Goal: Find contact information: Find contact information

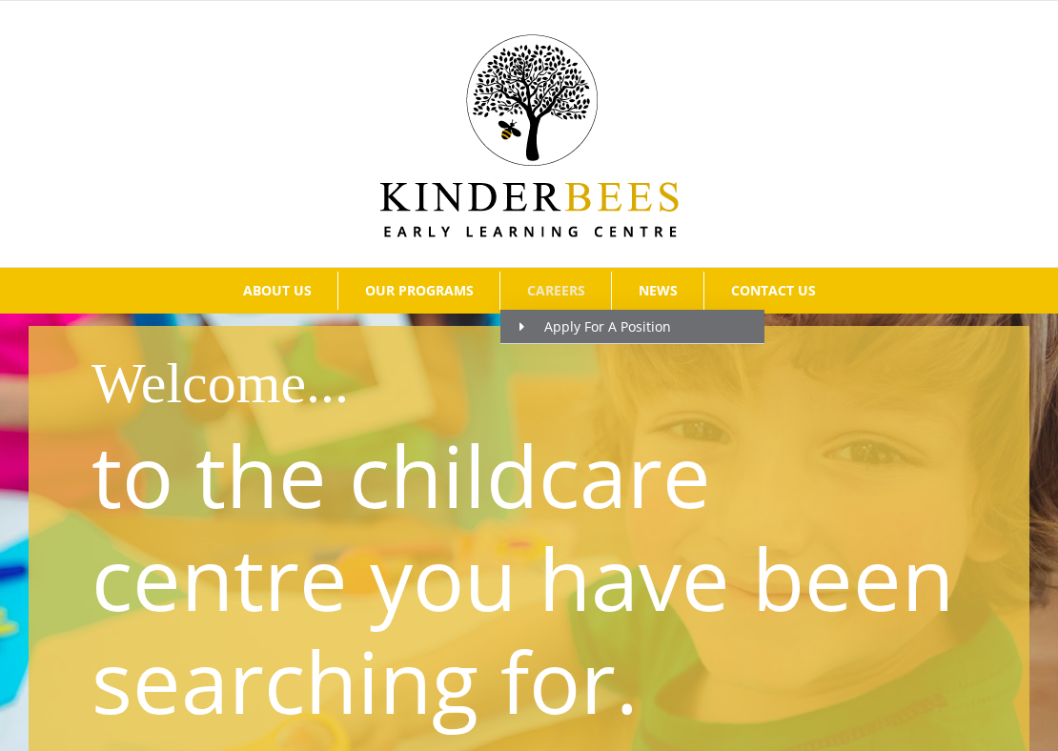
click span "CAREERS"
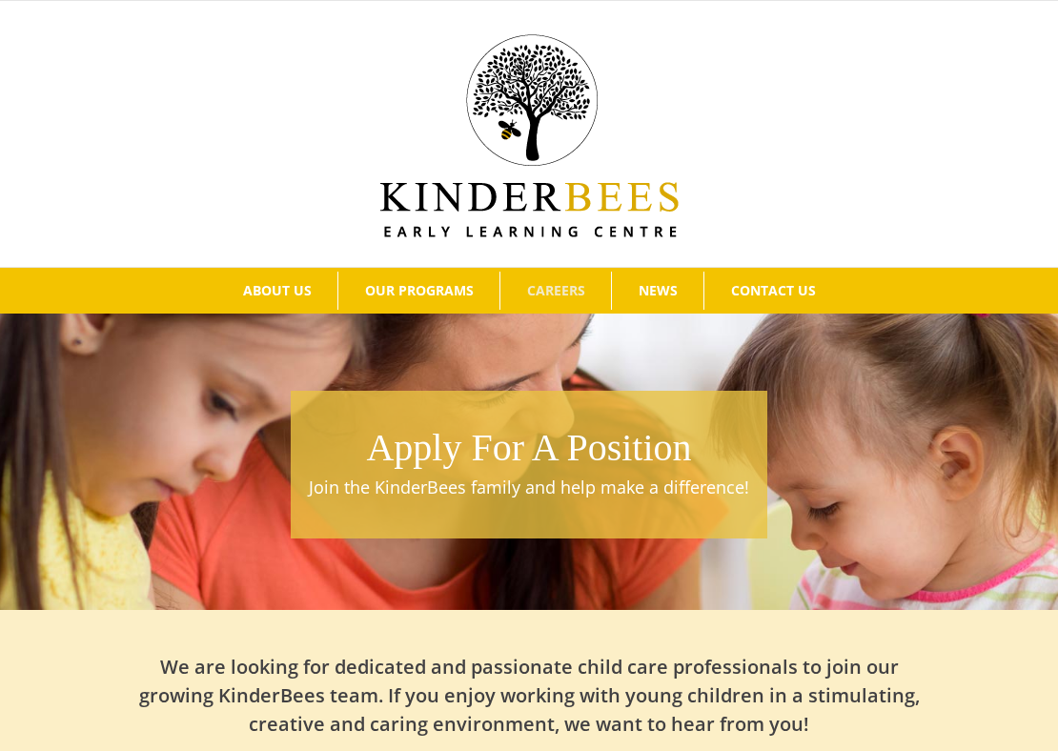
click at [550, 324] on div "Apply For A Position Join the KinderBees family and help make a difference!" at bounding box center [529, 459] width 1058 height 301
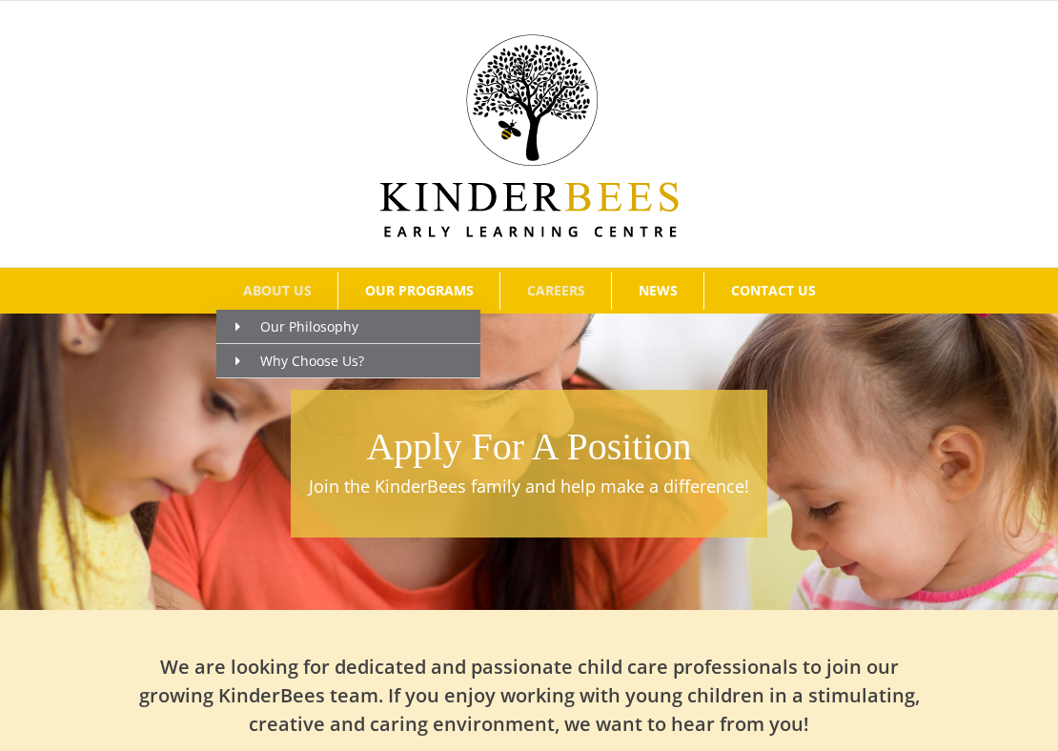
click at [269, 294] on span "ABOUT US" at bounding box center [277, 290] width 69 height 13
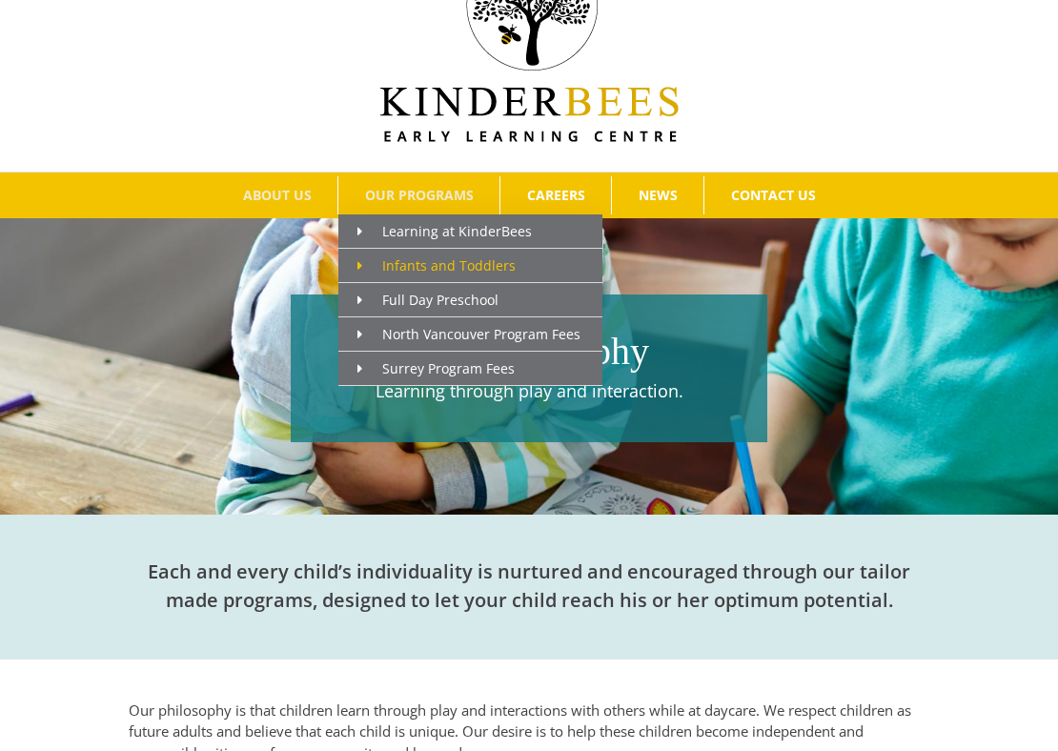
scroll to position [97, 0]
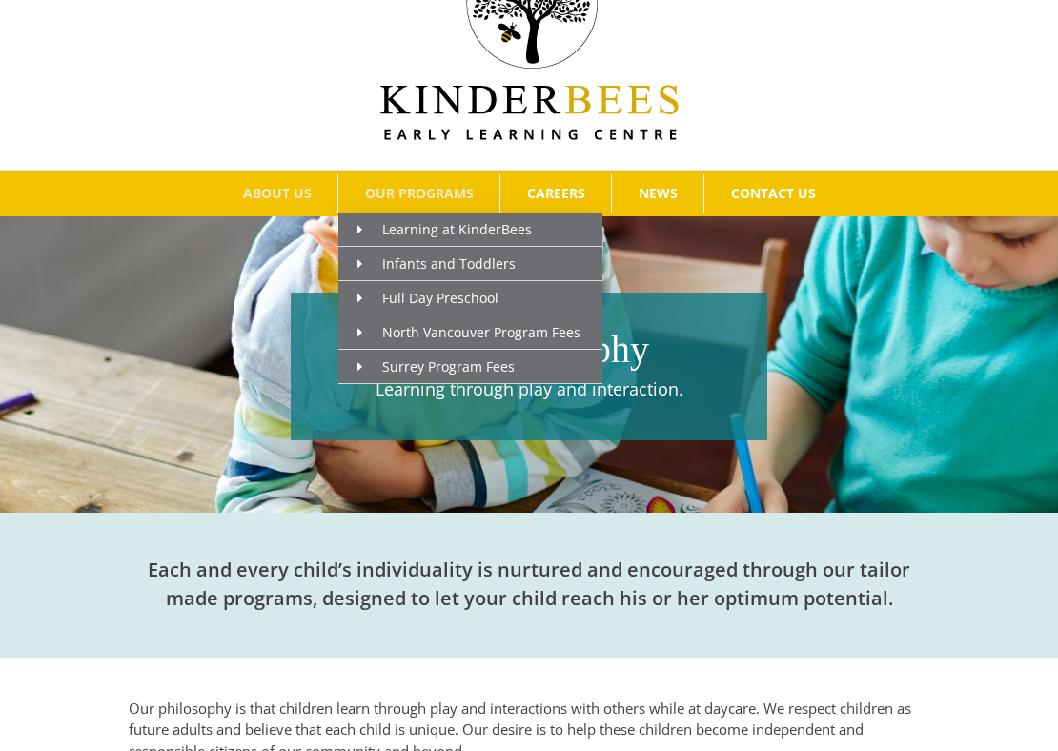
click at [453, 194] on span "OUR PROGRAMS" at bounding box center [419, 193] width 109 height 13
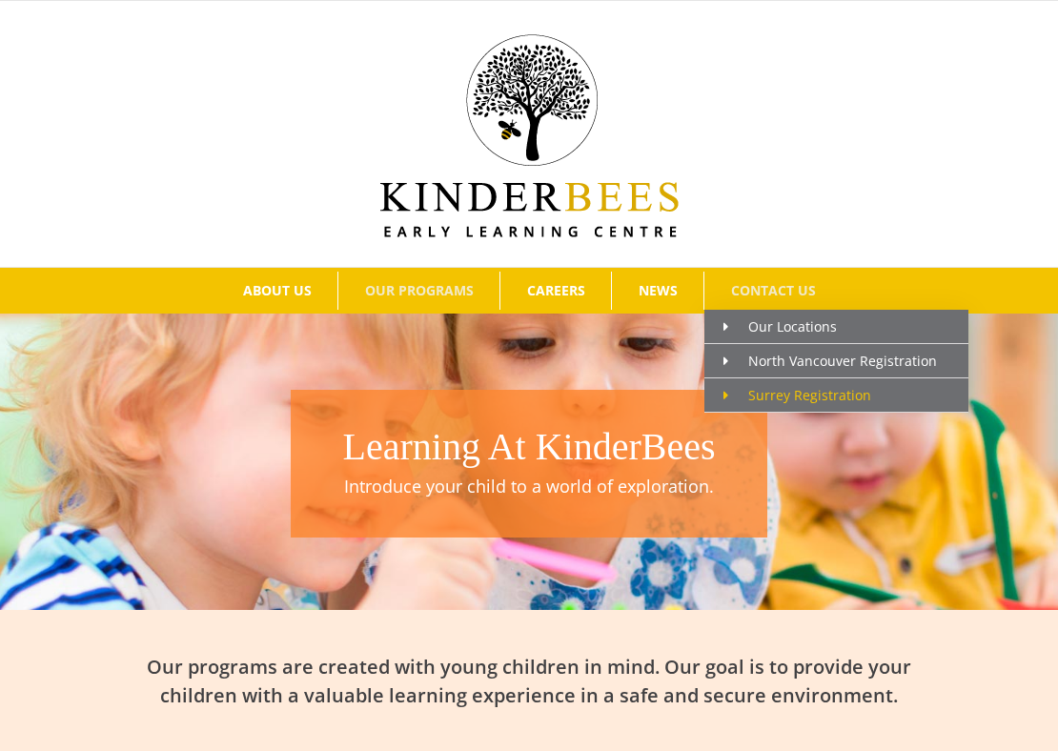
click at [758, 393] on span "Surrey Registration" at bounding box center [797, 395] width 148 height 18
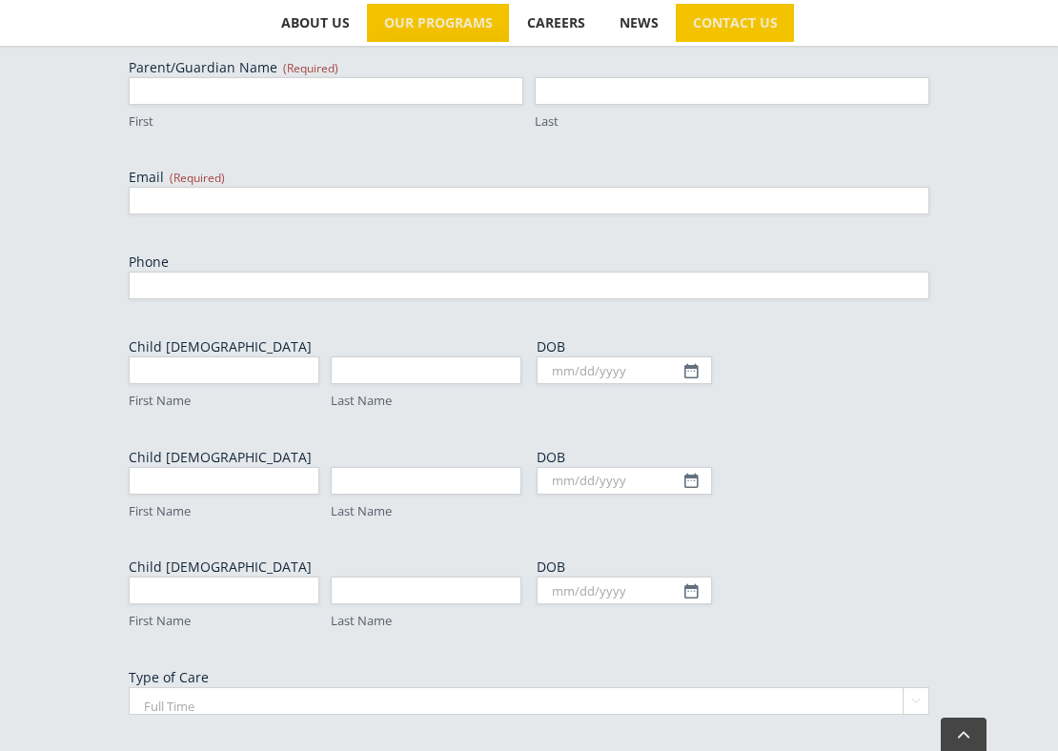
scroll to position [715, 0]
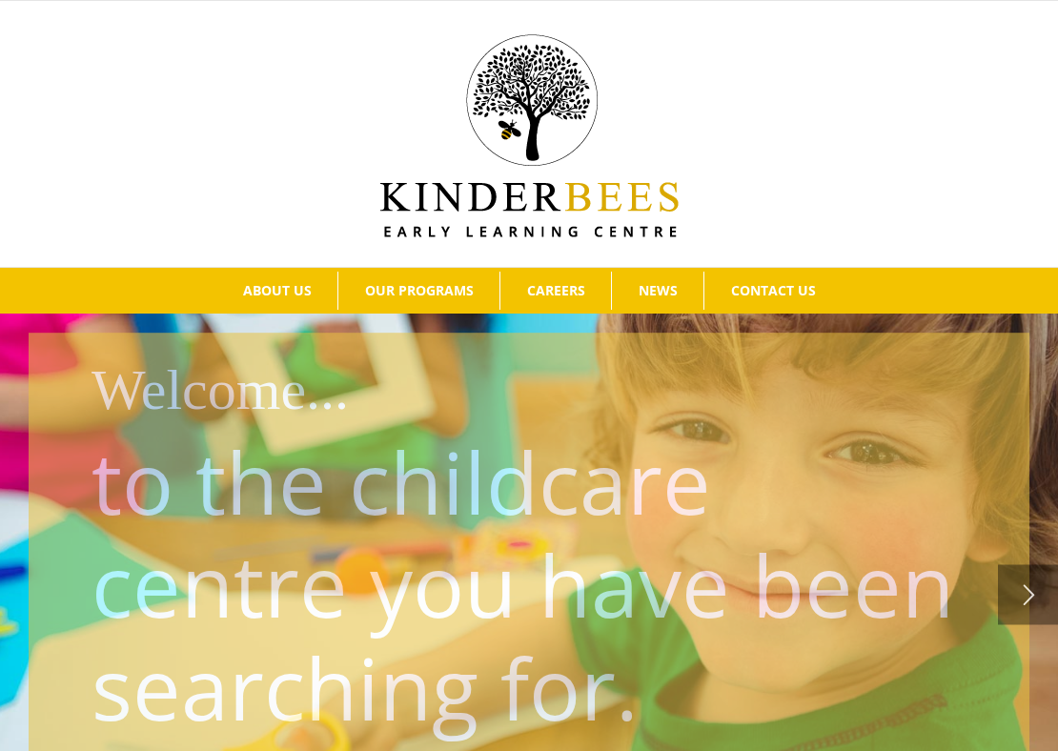
scroll to position [55, 0]
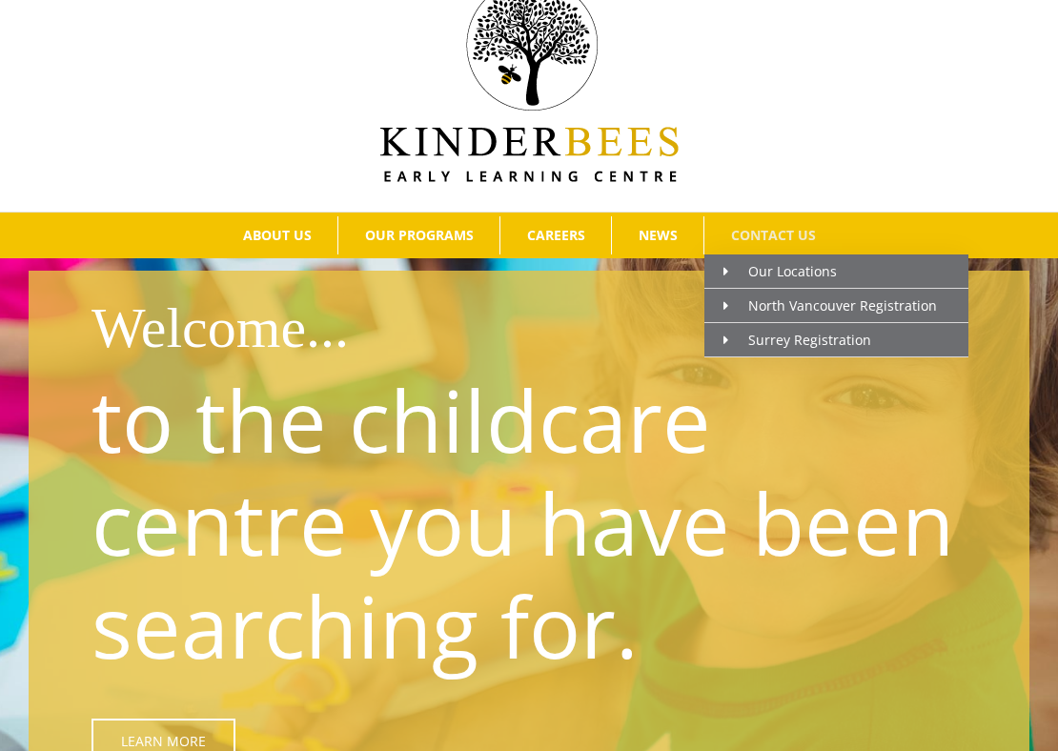
click at [799, 231] on span "CONTACT US" at bounding box center [773, 235] width 85 height 13
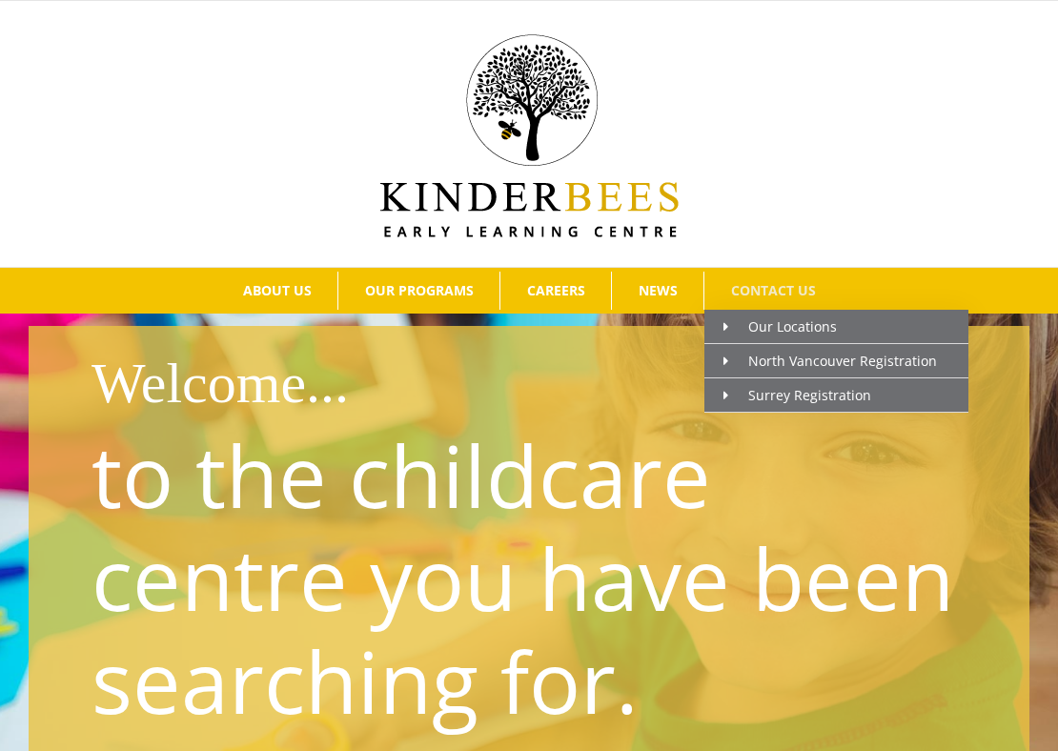
click at [749, 290] on span "CONTACT US" at bounding box center [773, 290] width 85 height 13
click at [755, 324] on span "Our Locations" at bounding box center [779, 326] width 113 height 18
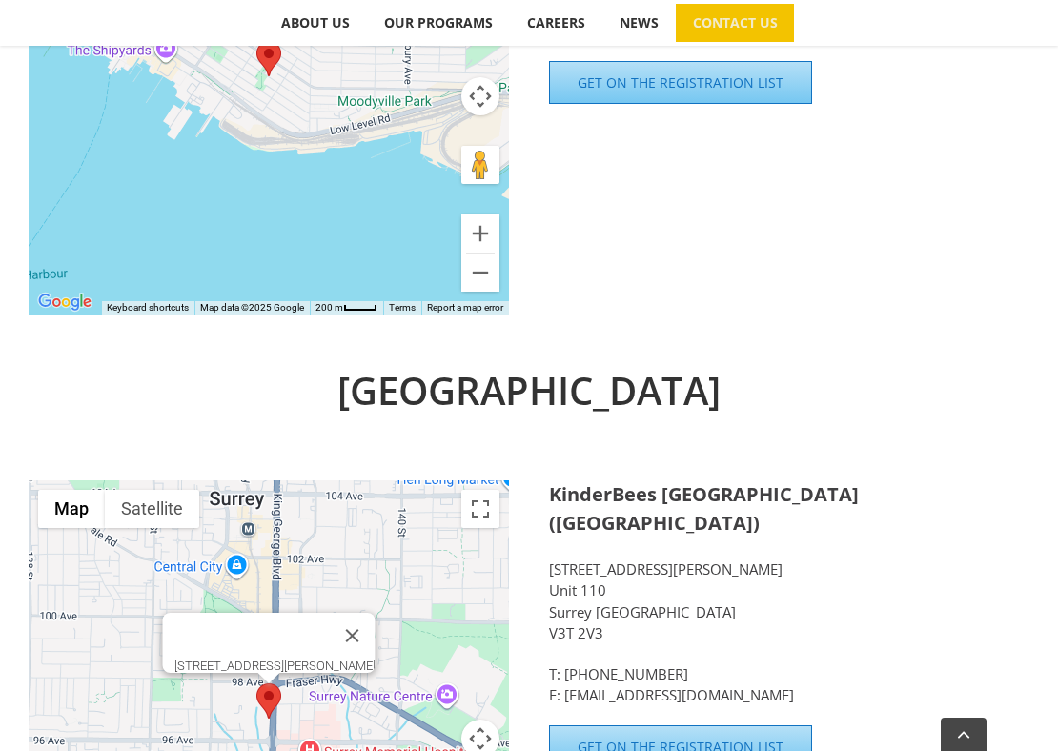
scroll to position [1042, 0]
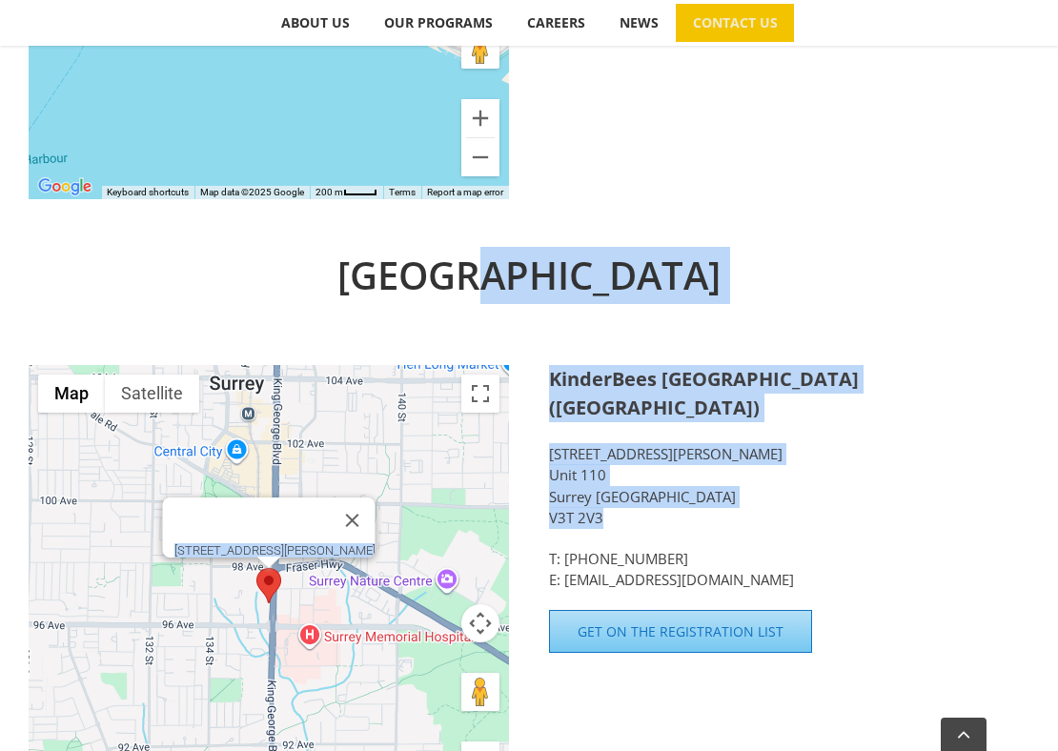
drag, startPoint x: 547, startPoint y: 425, endPoint x: 612, endPoint y: 498, distance: 97.2
click at [612, 499] on div "Surrey ← Move left → Move right ↑ Move up ↓ Move down + Zoom in - Zoom out Home…" at bounding box center [529, 554] width 1001 height 614
copy div "← Move left → Move right ↑ Move up ↓ Move down + Zoom in - Zoom out Home Jump l…"
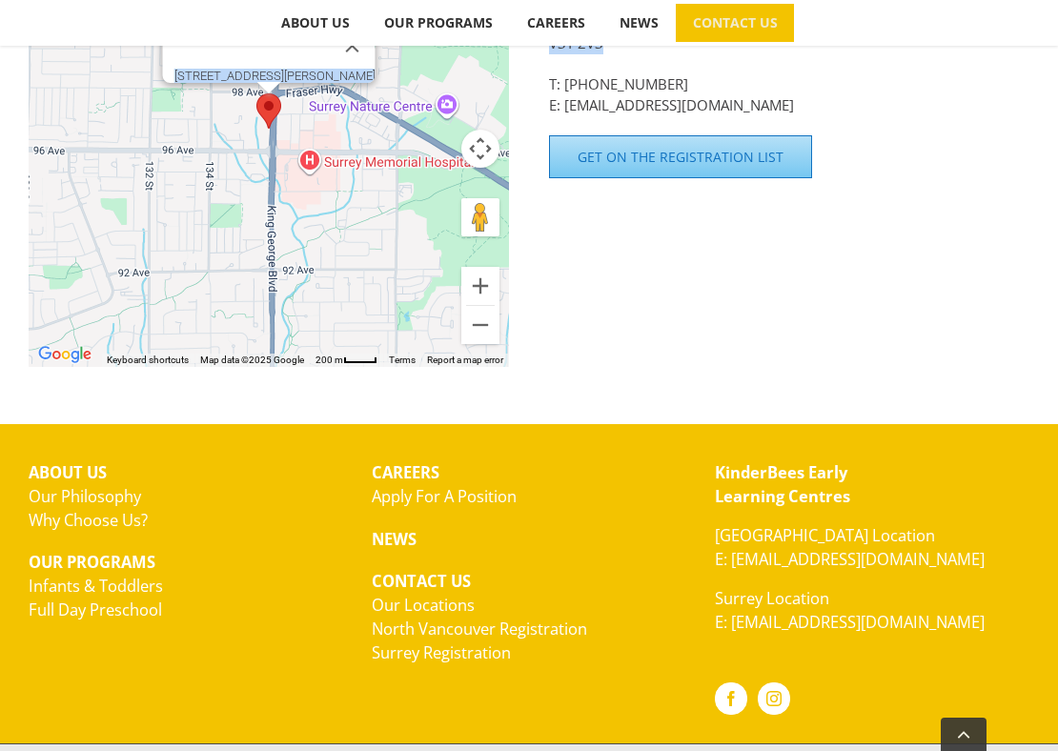
scroll to position [1558, 0]
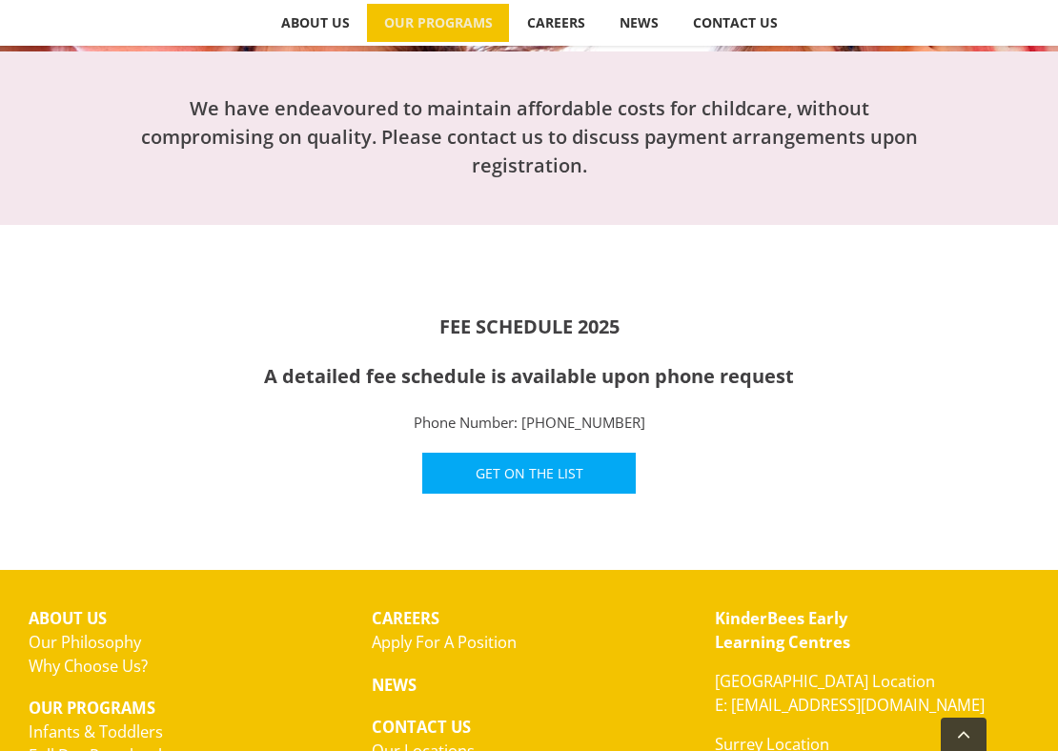
scroll to position [640, 0]
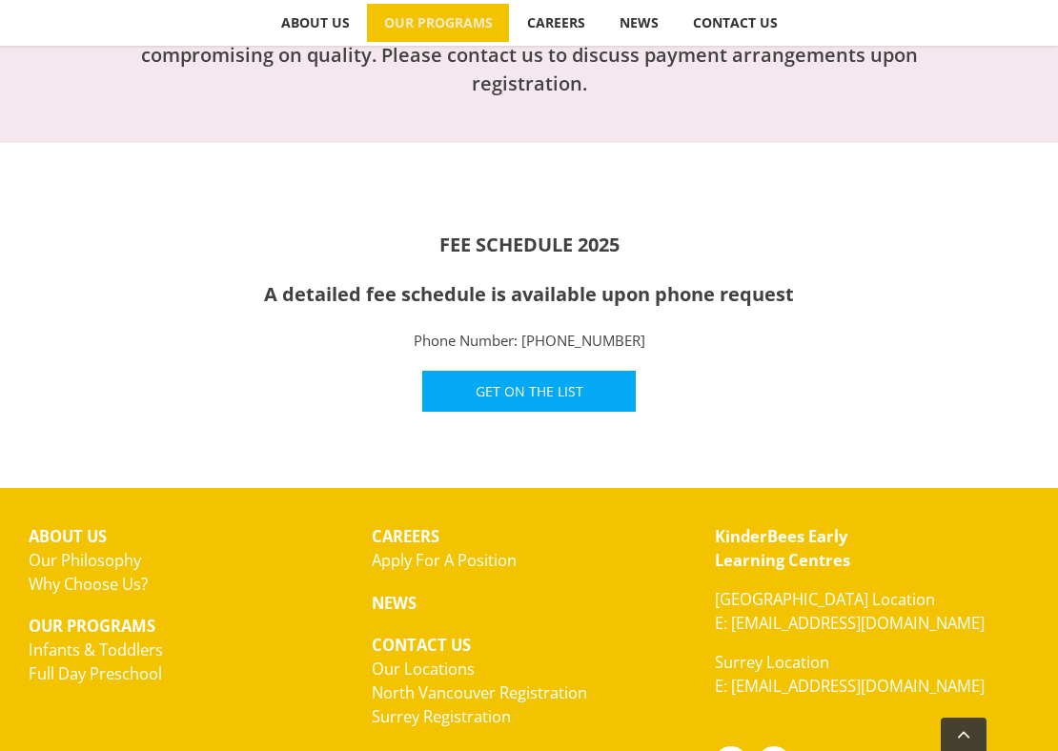
click at [777, 688] on link "E: [EMAIL_ADDRESS][DOMAIN_NAME]" at bounding box center [850, 686] width 270 height 22
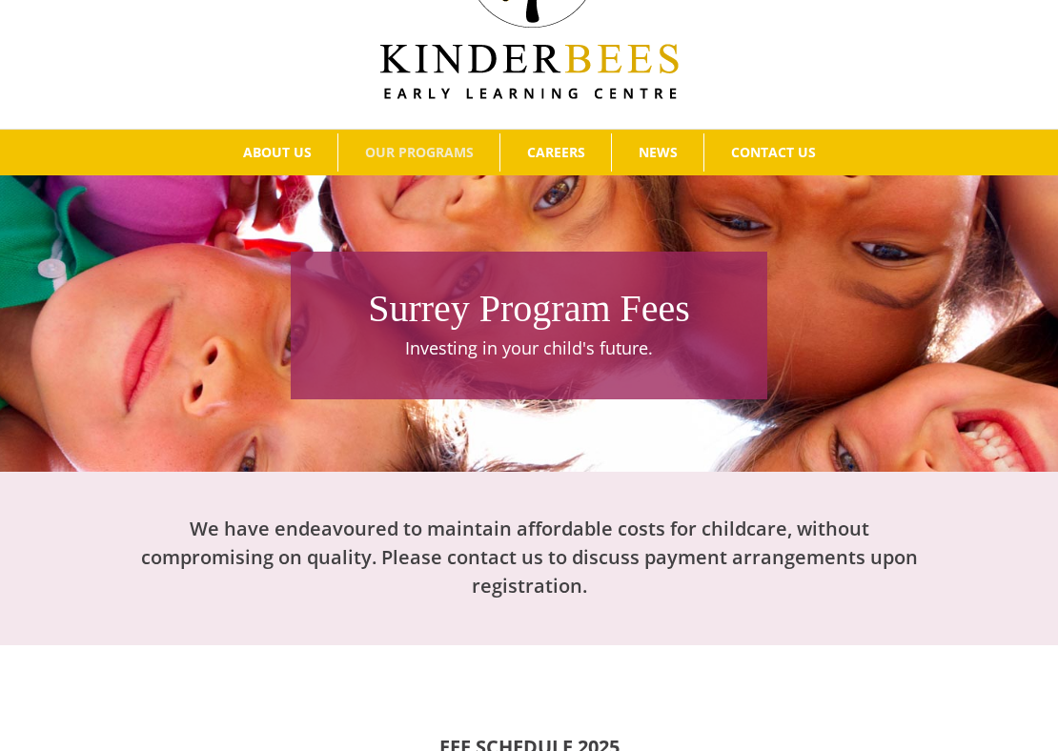
scroll to position [0, 0]
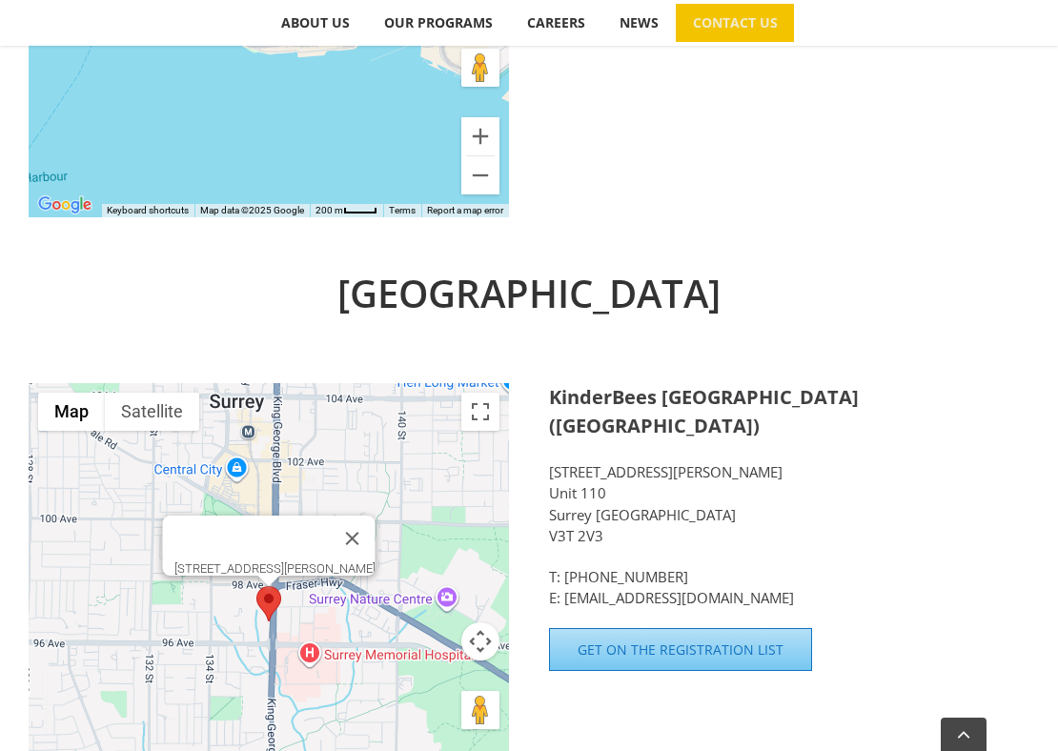
scroll to position [1139, 0]
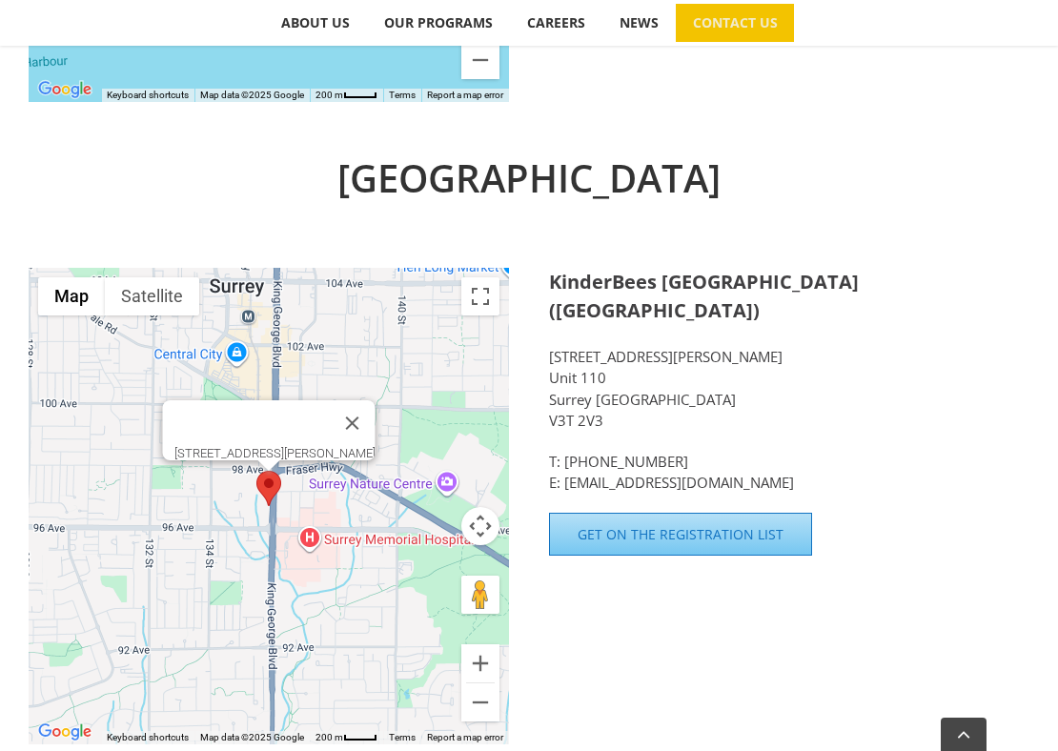
drag, startPoint x: 550, startPoint y: 329, endPoint x: 638, endPoint y: 392, distance: 107.9
click at [638, 394] on p "[STREET_ADDRESS][PERSON_NAME]" at bounding box center [789, 389] width 480 height 86
copy p "[STREET_ADDRESS][PERSON_NAME]"
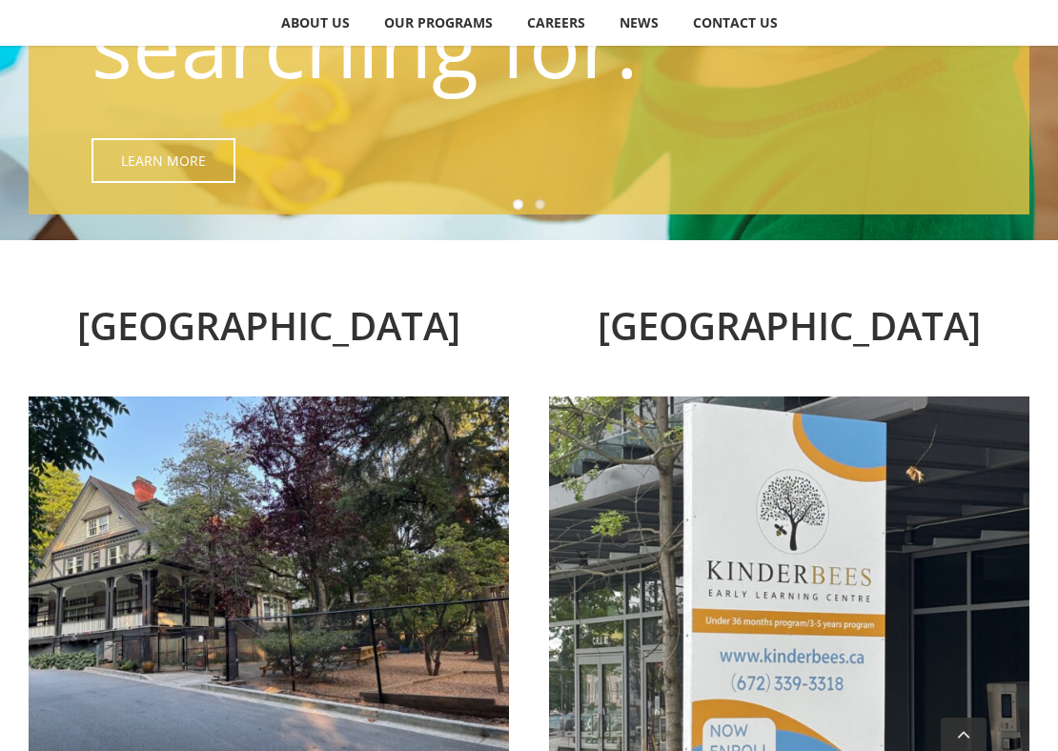
scroll to position [947, 0]
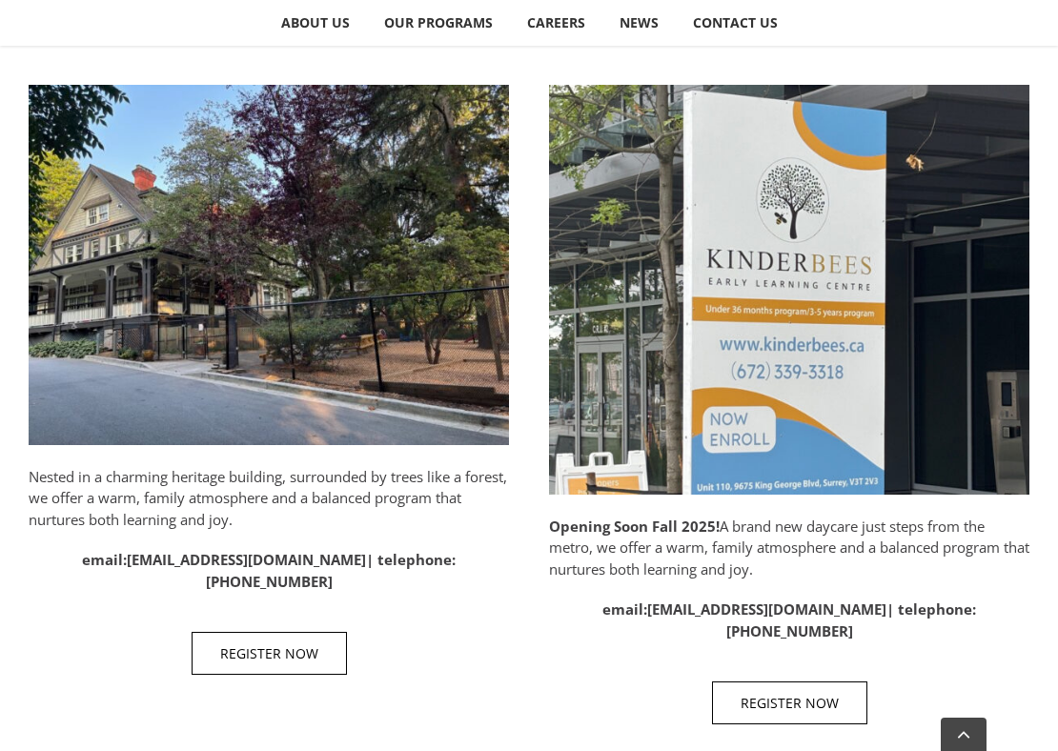
click at [723, 549] on p "Opening Soon Fall 2025! A brand new daycare just steps from the metro, we offer…" at bounding box center [789, 548] width 480 height 65
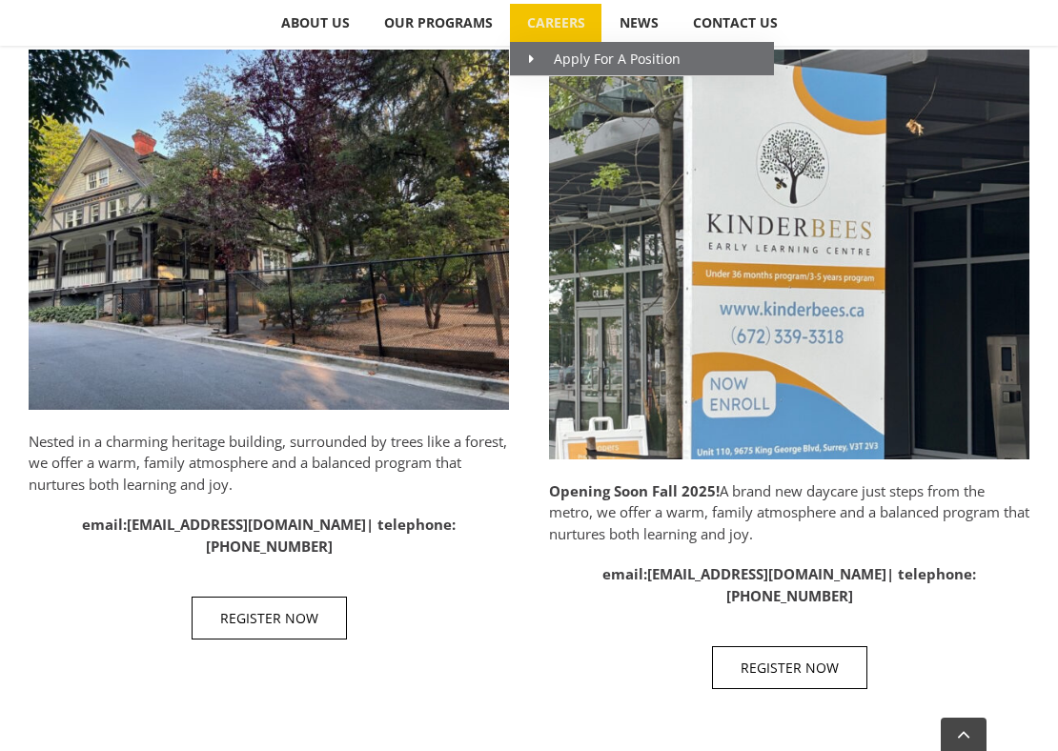
click at [547, 30] on span "CAREERS" at bounding box center [556, 22] width 58 height 13
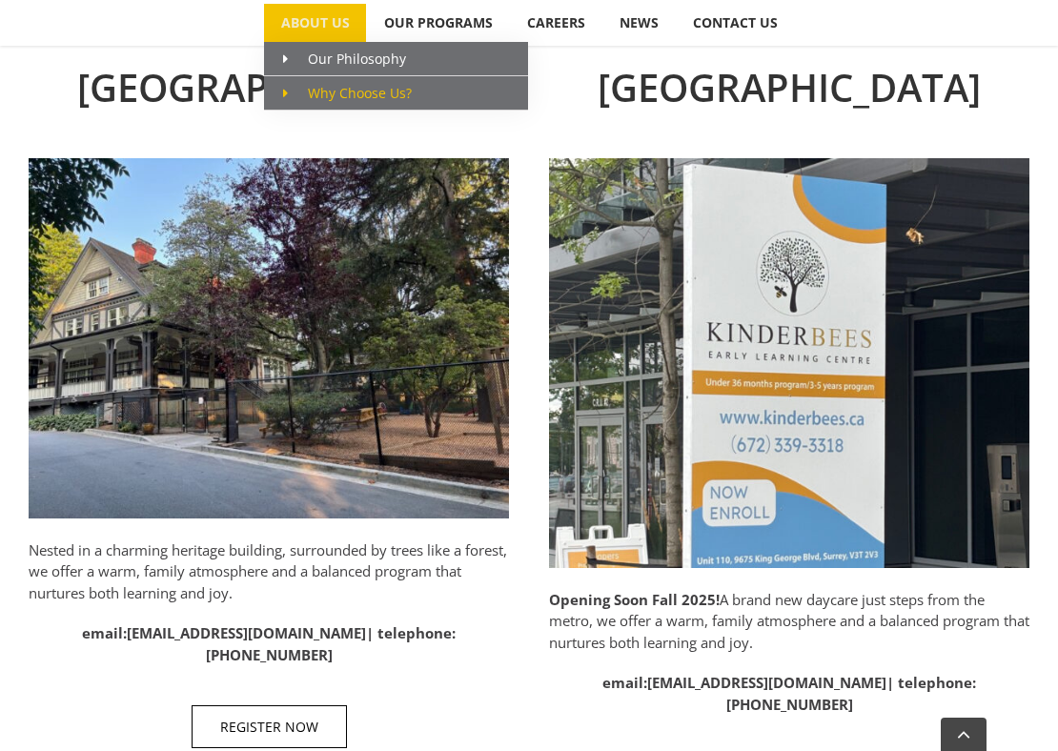
scroll to position [294, 0]
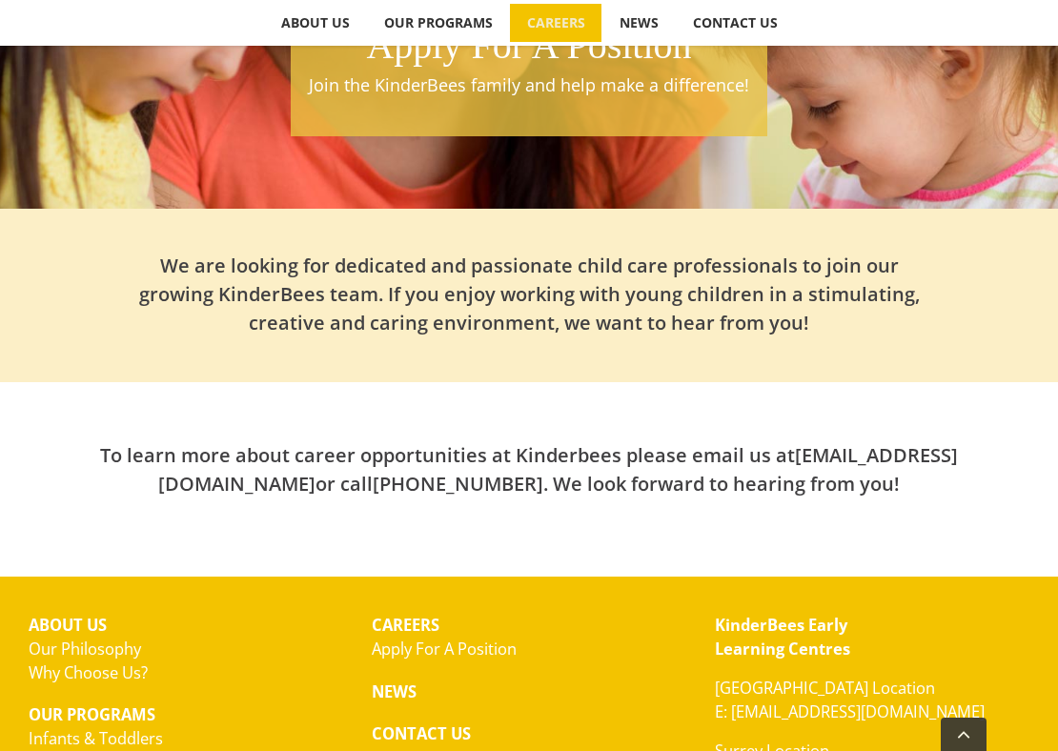
scroll to position [251, 0]
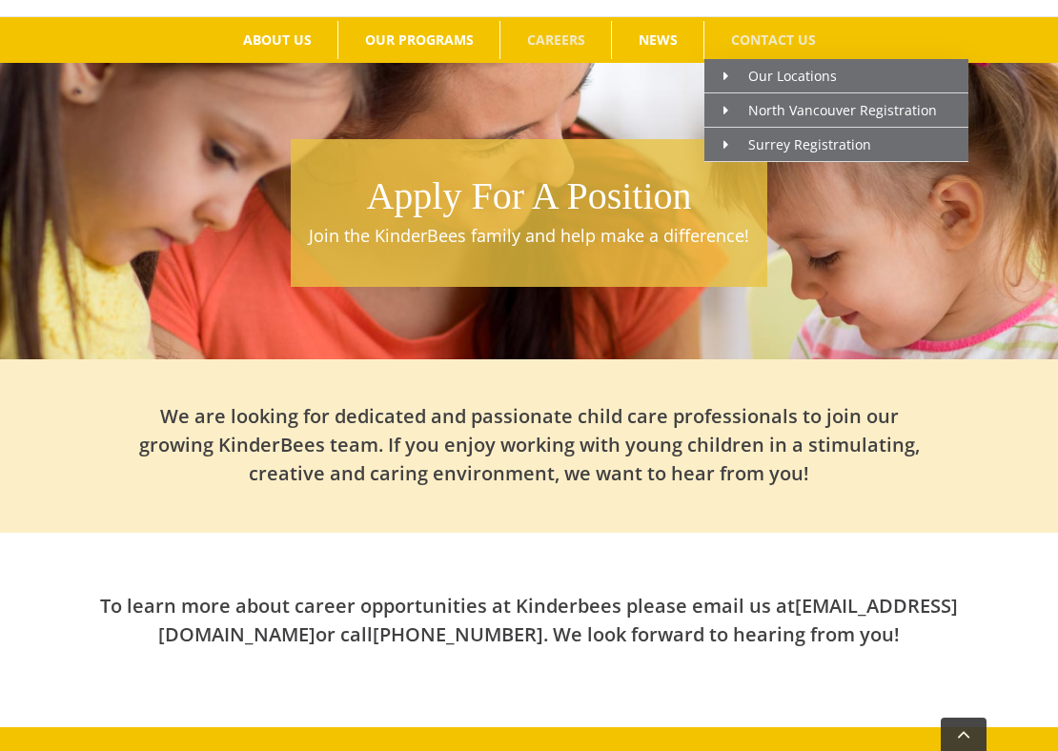
click at [756, 33] on span "CONTACT US" at bounding box center [773, 39] width 85 height 13
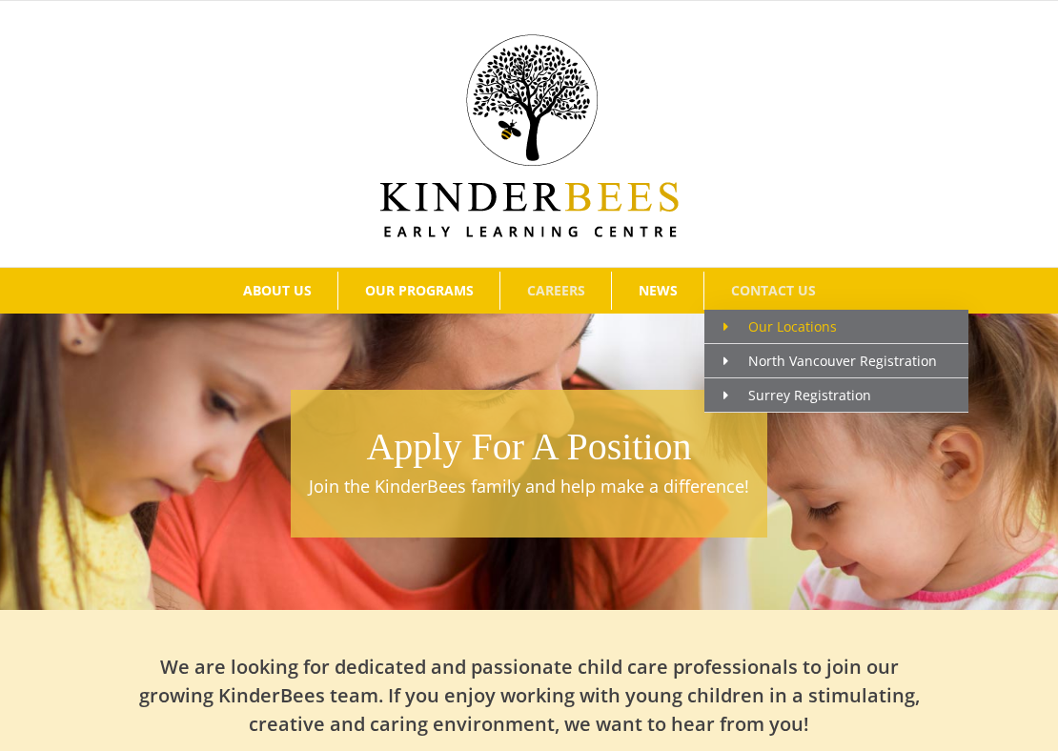
click at [742, 326] on span "Main Menu" at bounding box center [735, 326] width 25 height 20
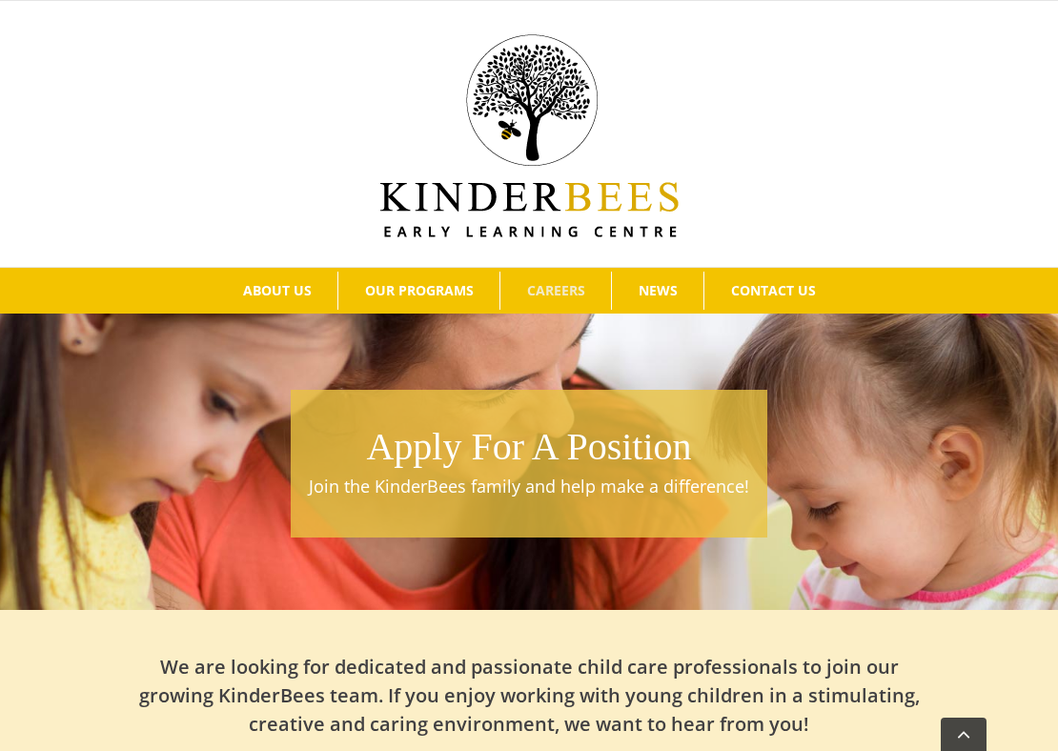
scroll to position [251, 0]
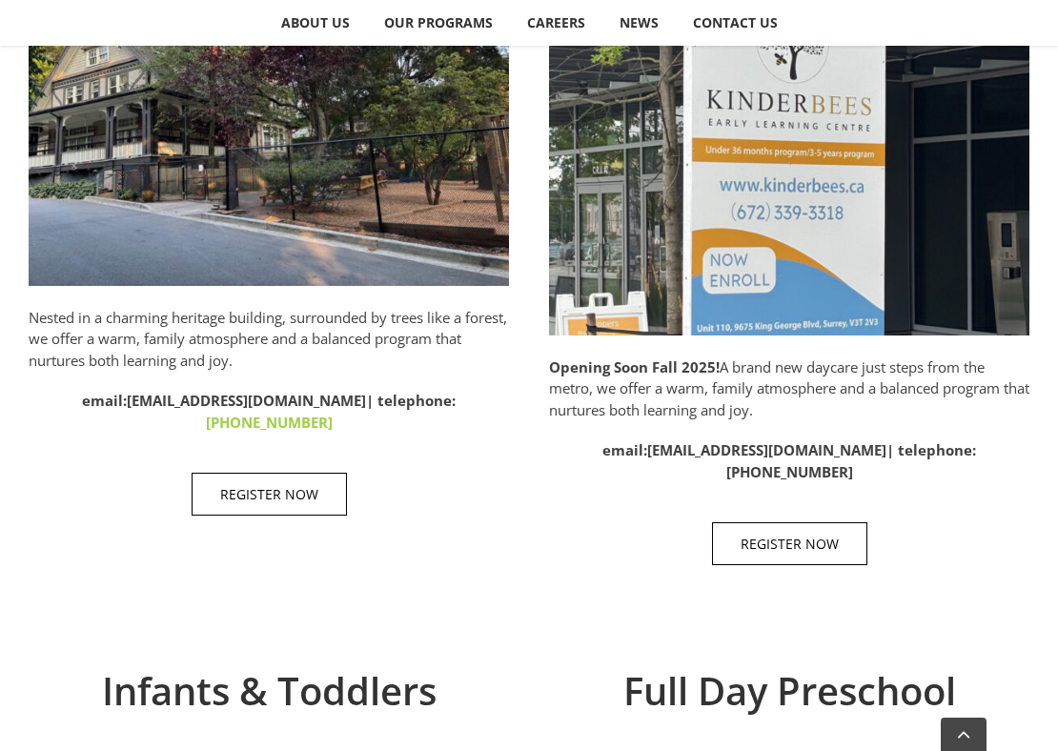
scroll to position [1087, 0]
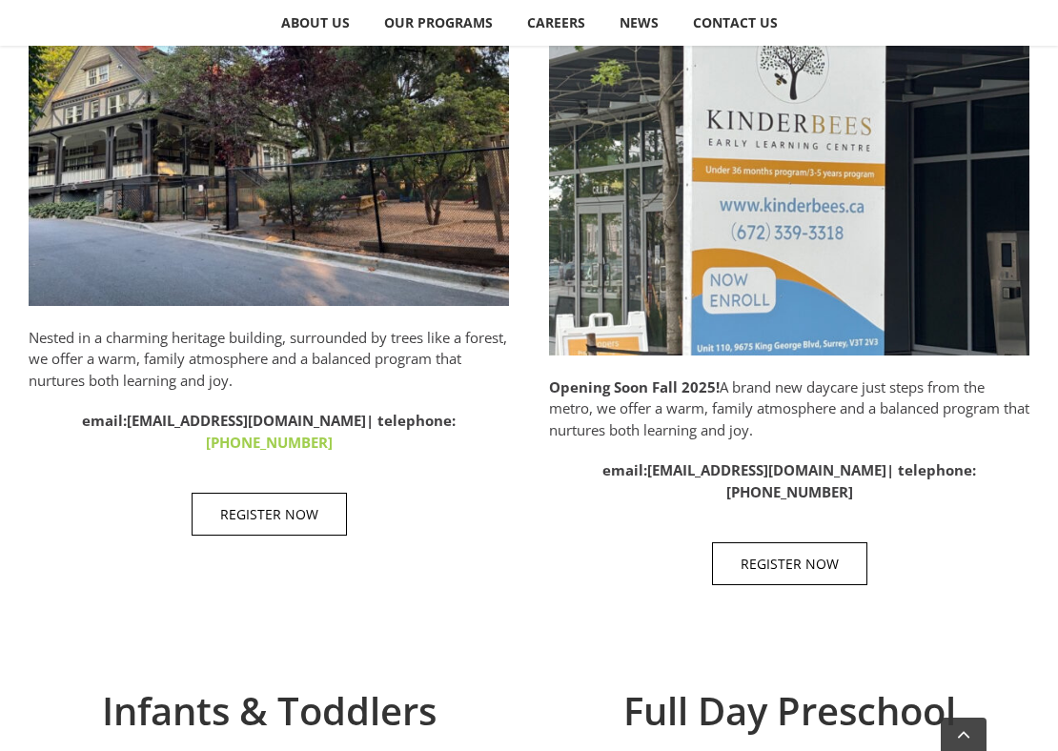
click at [392, 202] on img at bounding box center [269, 126] width 480 height 360
click at [333, 433] on link "[PHONE_NUMBER]" at bounding box center [269, 442] width 127 height 19
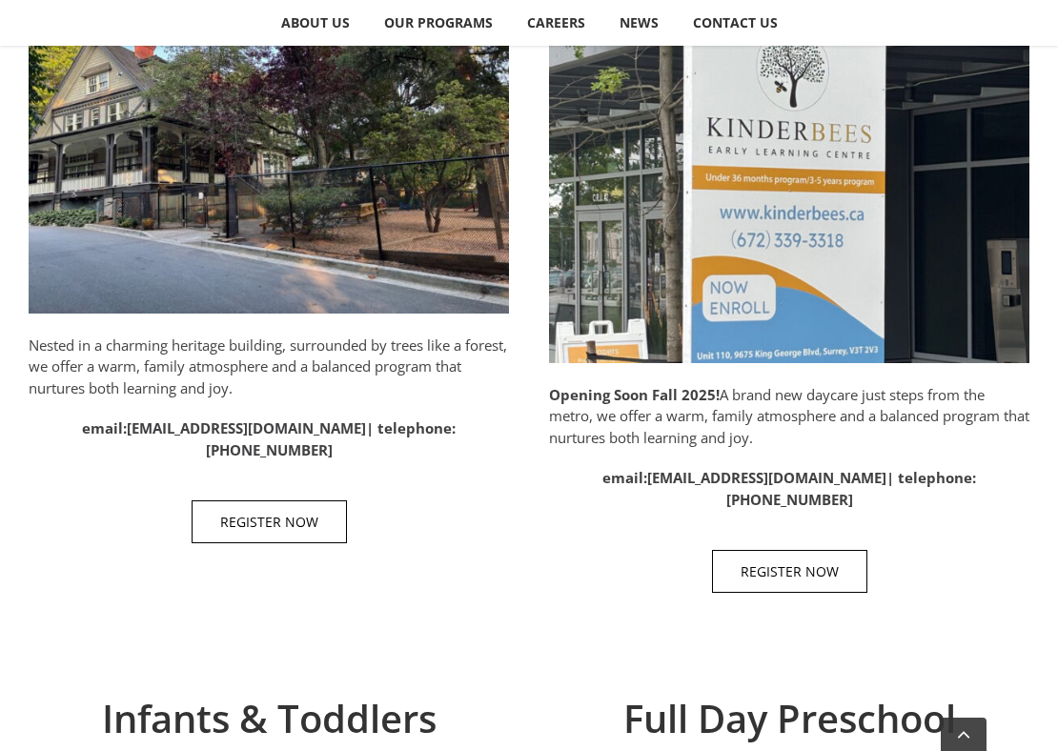
scroll to position [1095, 0]
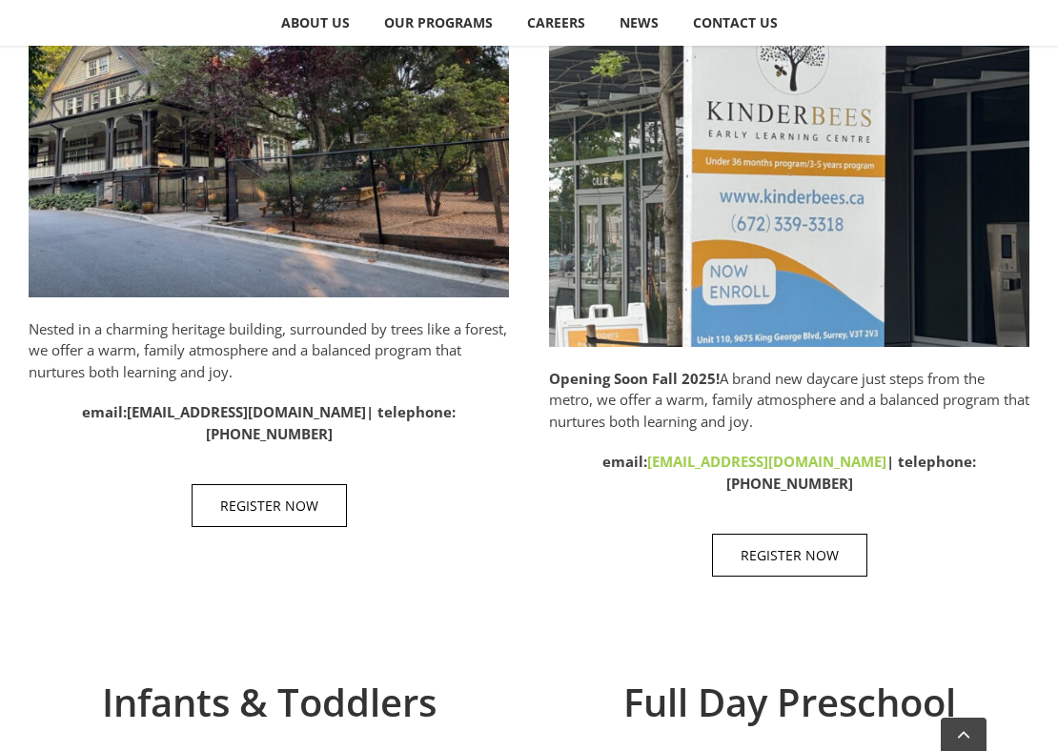
click at [647, 470] on link "[EMAIL_ADDRESS][DOMAIN_NAME]" at bounding box center [766, 461] width 239 height 19
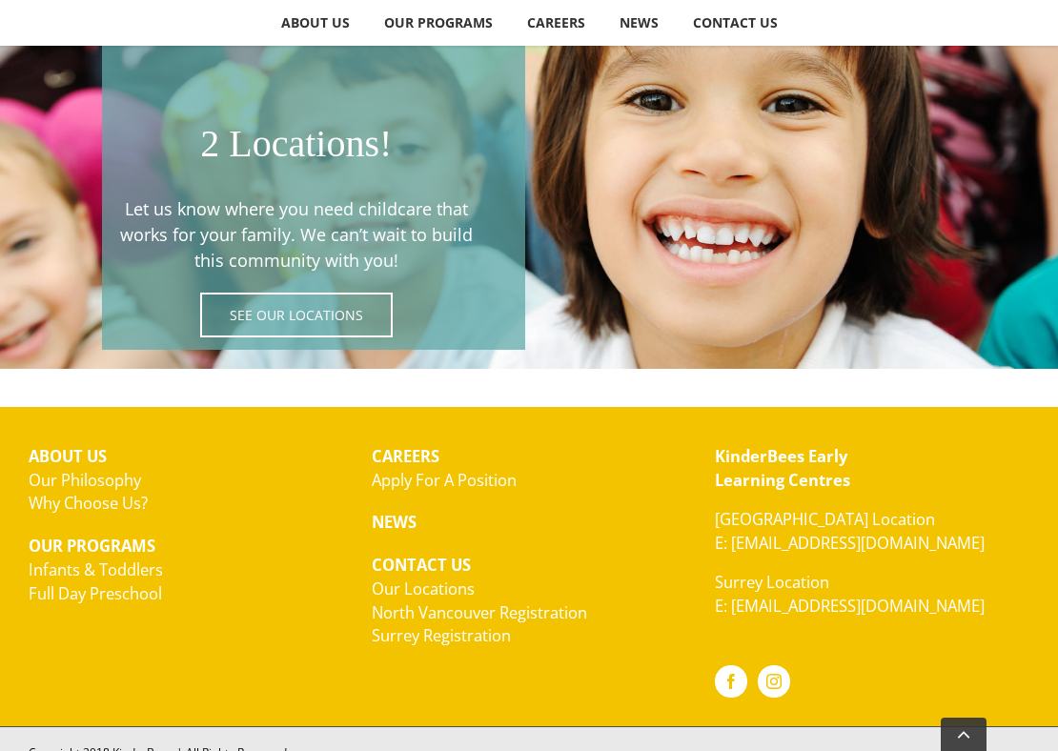
scroll to position [3233, 0]
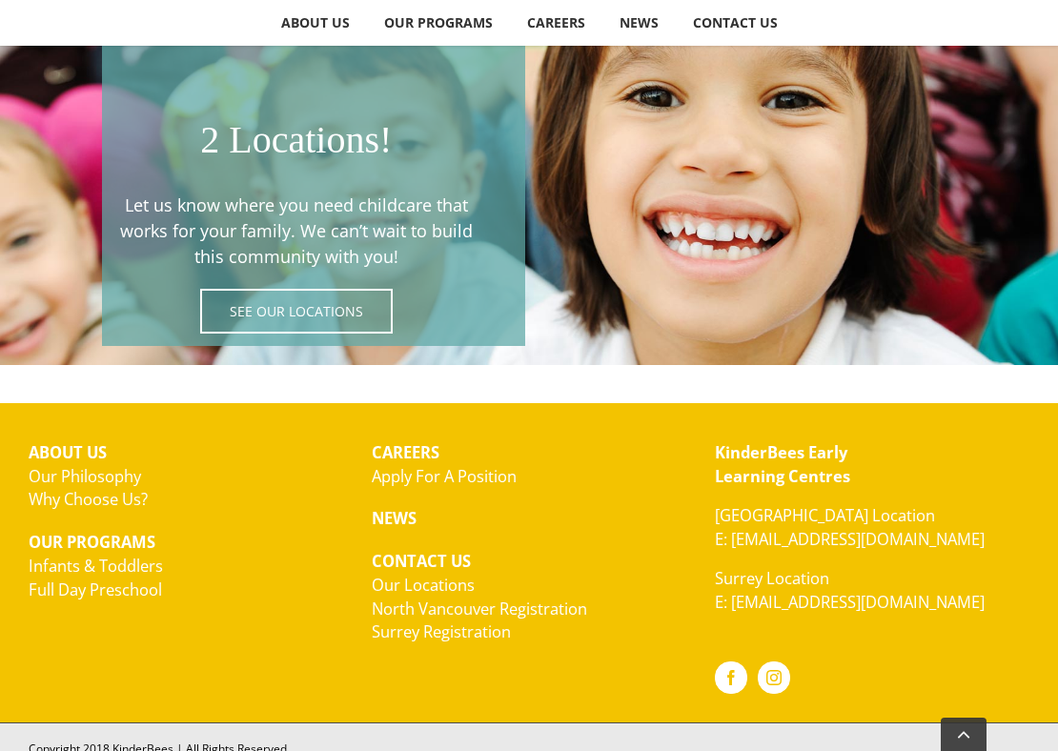
click at [422, 465] on link "Apply For A Position" at bounding box center [444, 476] width 145 height 22
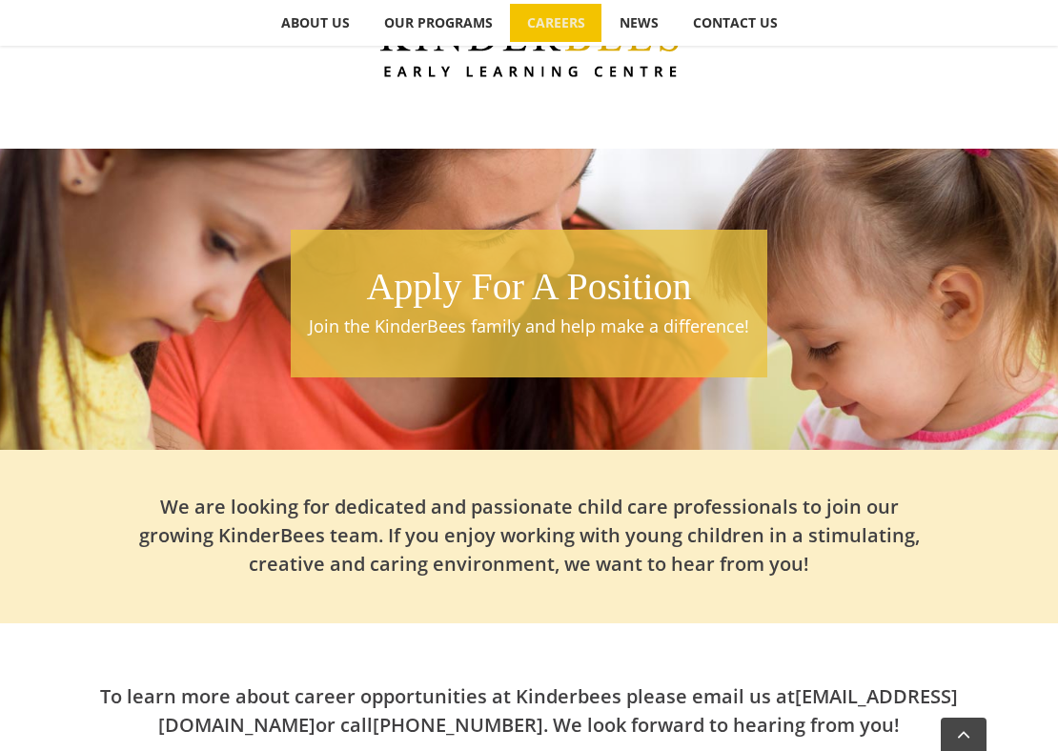
scroll to position [596, 0]
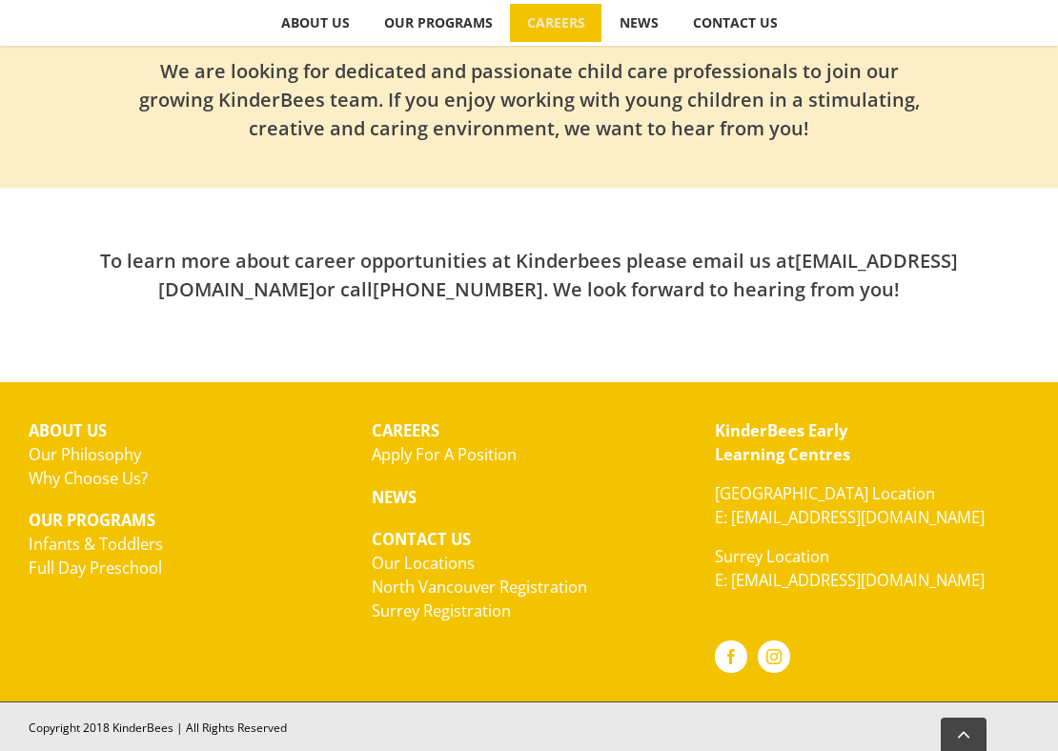
click at [440, 449] on link "Apply For A Position" at bounding box center [444, 454] width 145 height 22
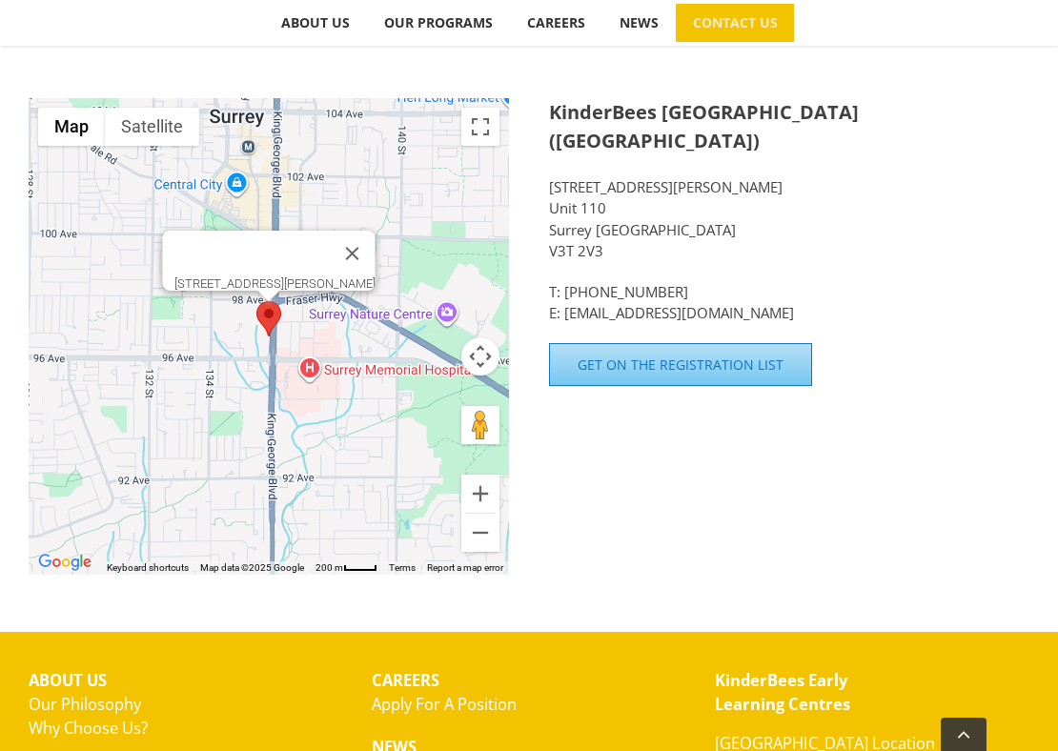
scroll to position [1534, 0]
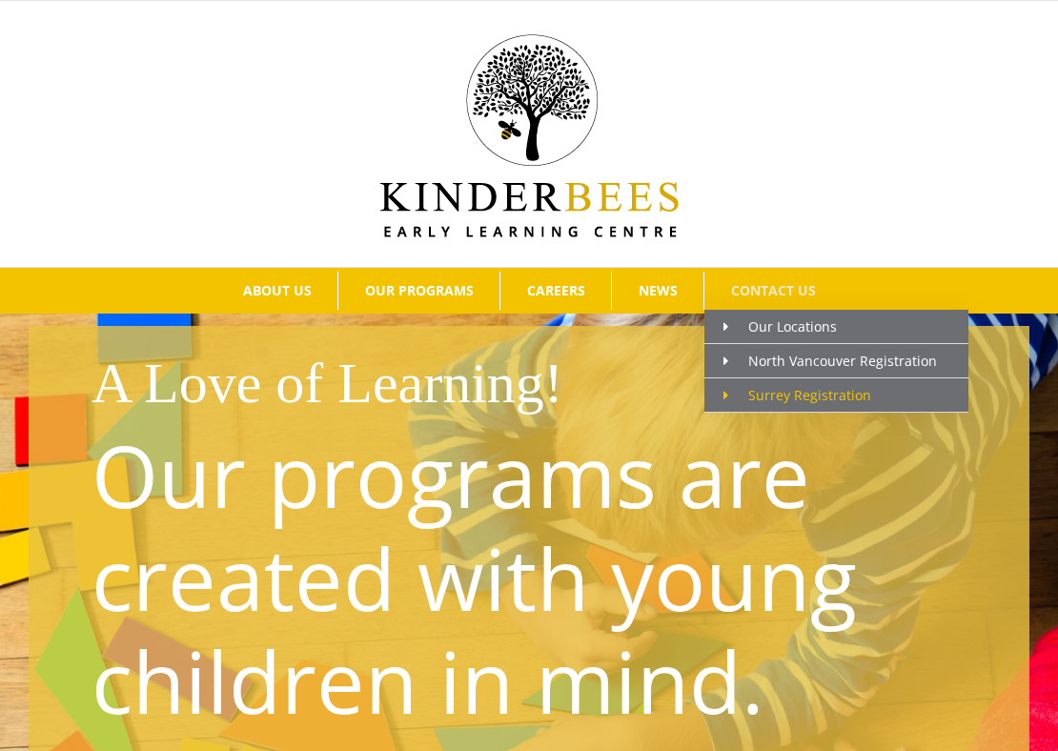
click at [755, 391] on span "Surrey Registration" at bounding box center [797, 395] width 148 height 18
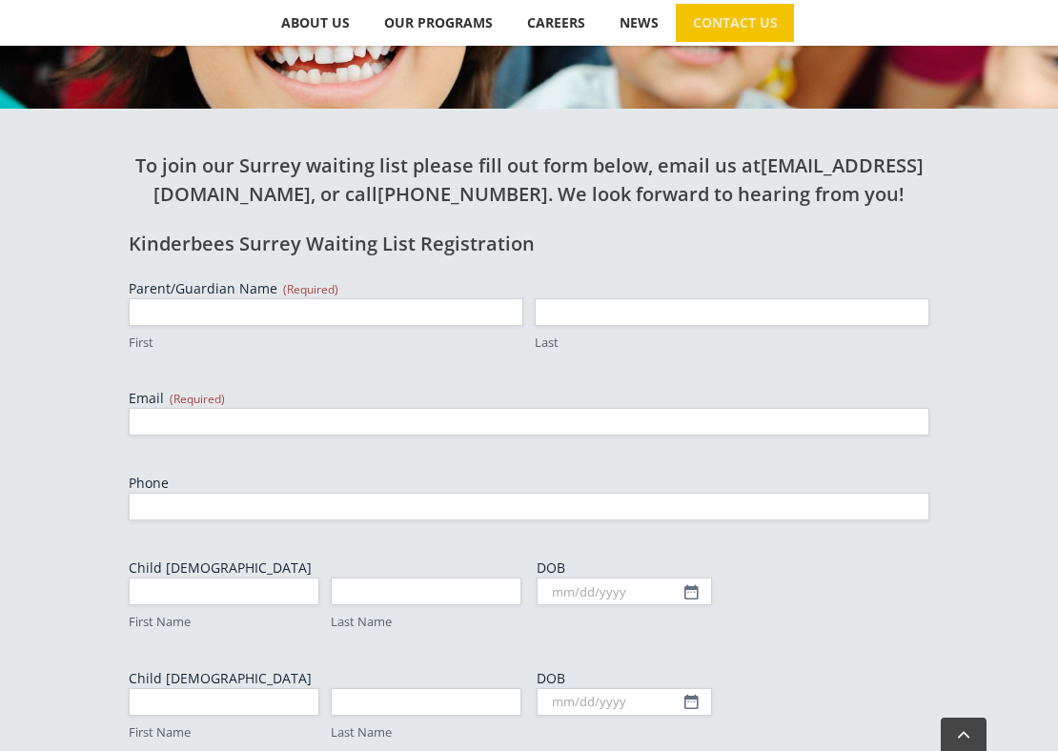
scroll to position [455, 0]
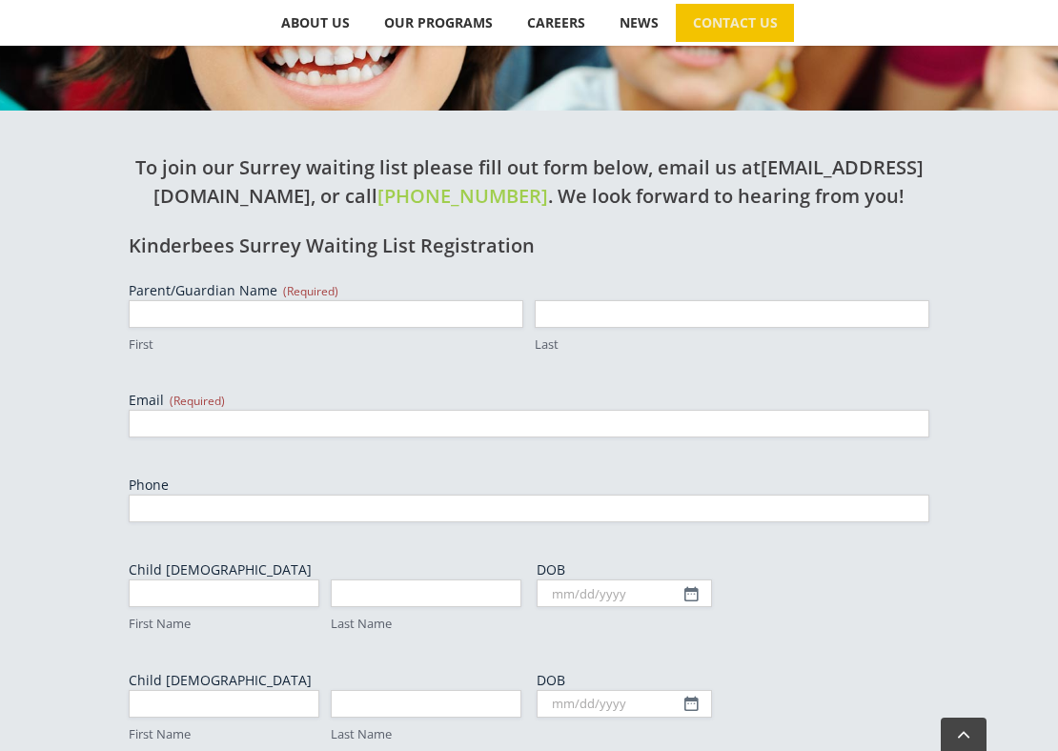
click at [513, 196] on link "[PHONE_NUMBER]" at bounding box center [462, 196] width 171 height 26
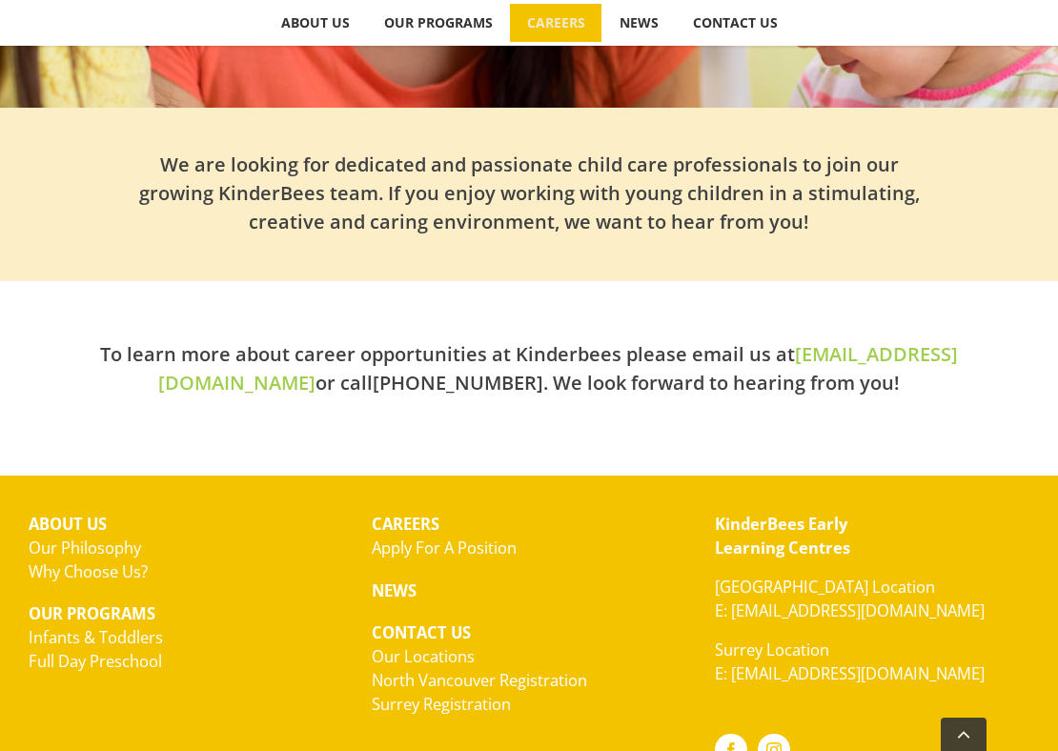
scroll to position [495, 0]
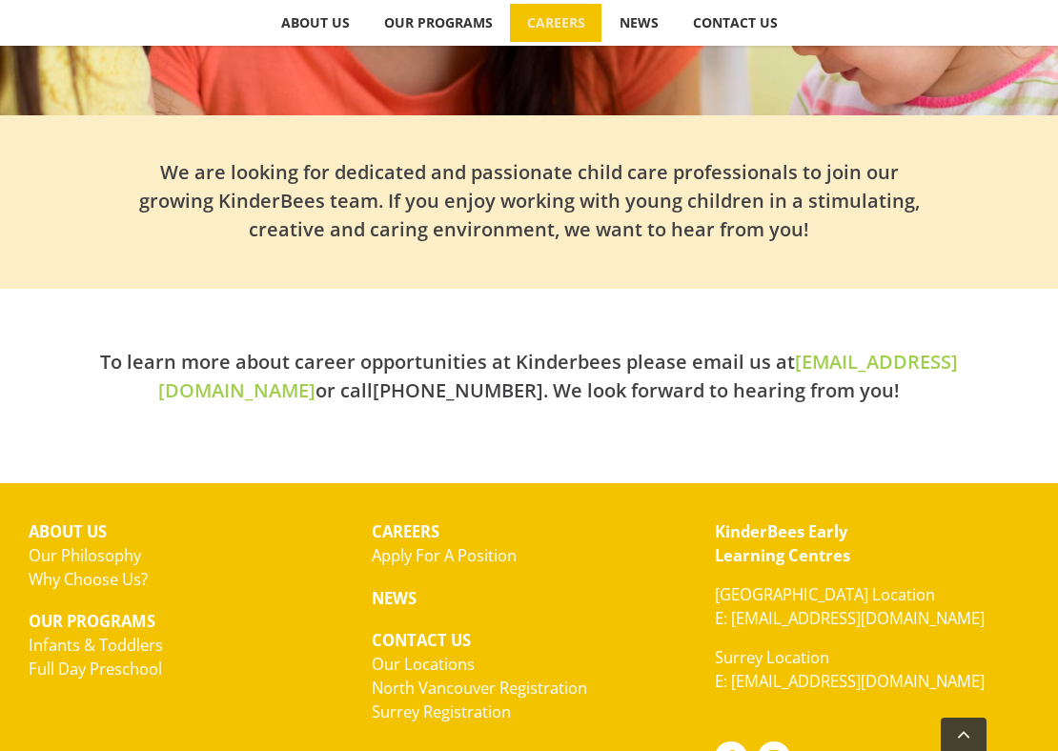
click at [798, 361] on link "[EMAIL_ADDRESS][DOMAIN_NAME]" at bounding box center [558, 376] width 800 height 54
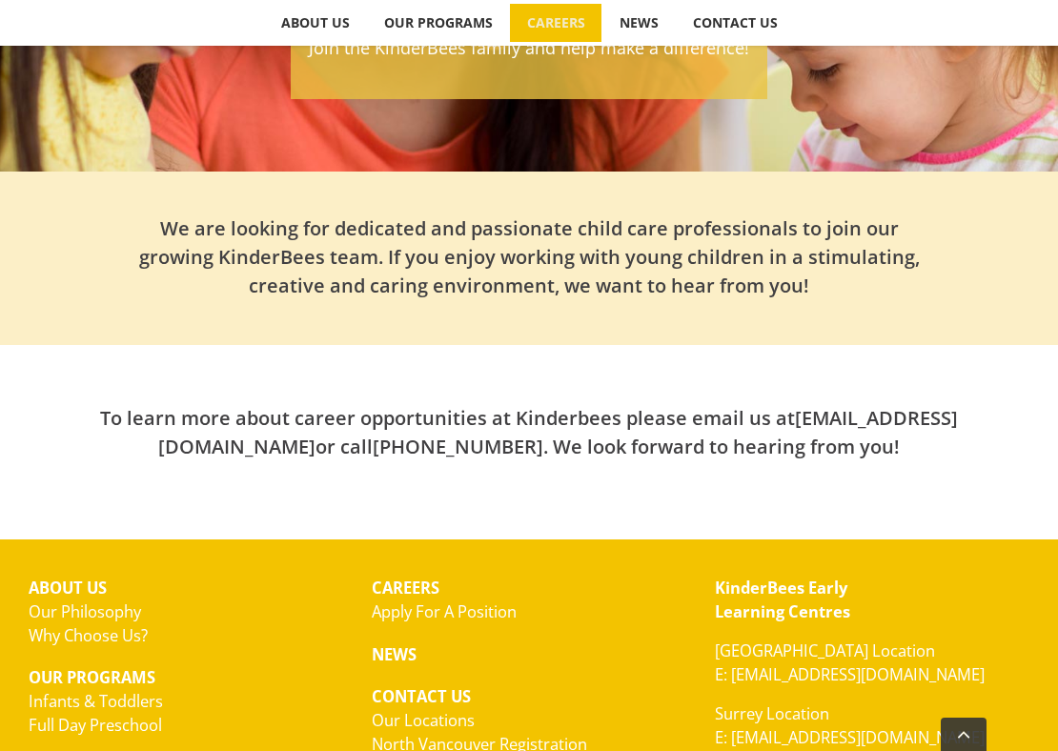
scroll to position [596, 0]
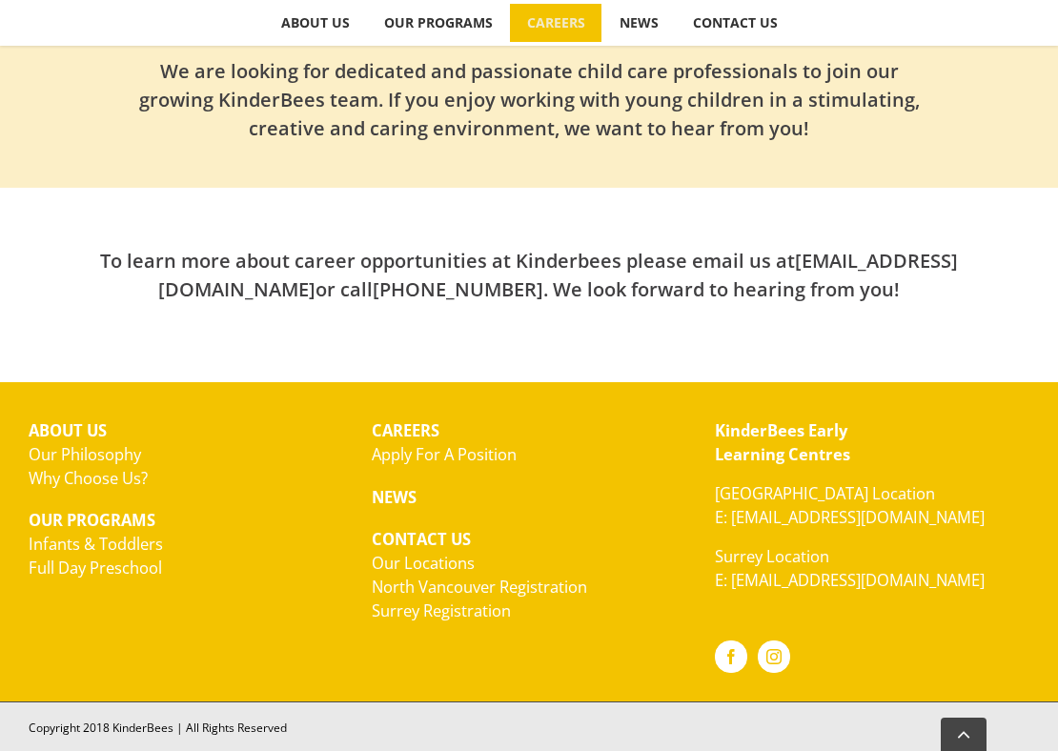
click at [804, 580] on link "E: [EMAIL_ADDRESS][DOMAIN_NAME]" at bounding box center [850, 580] width 270 height 22
click at [809, 582] on link "E: [EMAIL_ADDRESS][DOMAIN_NAME]" at bounding box center [850, 580] width 270 height 22
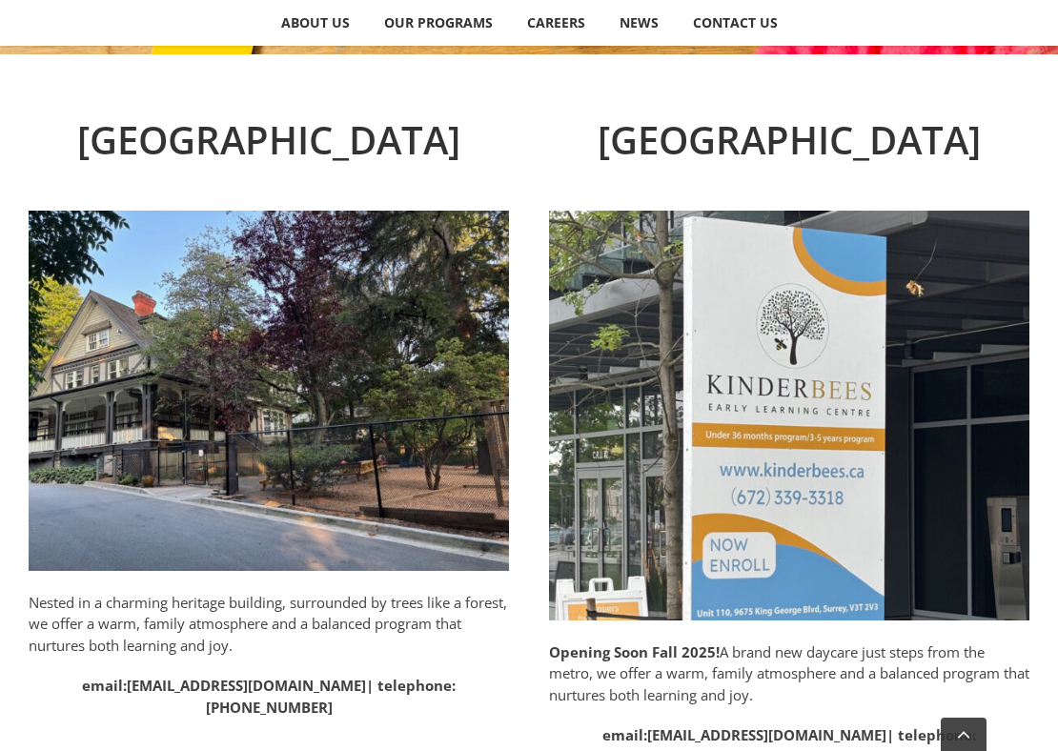
scroll to position [1027, 0]
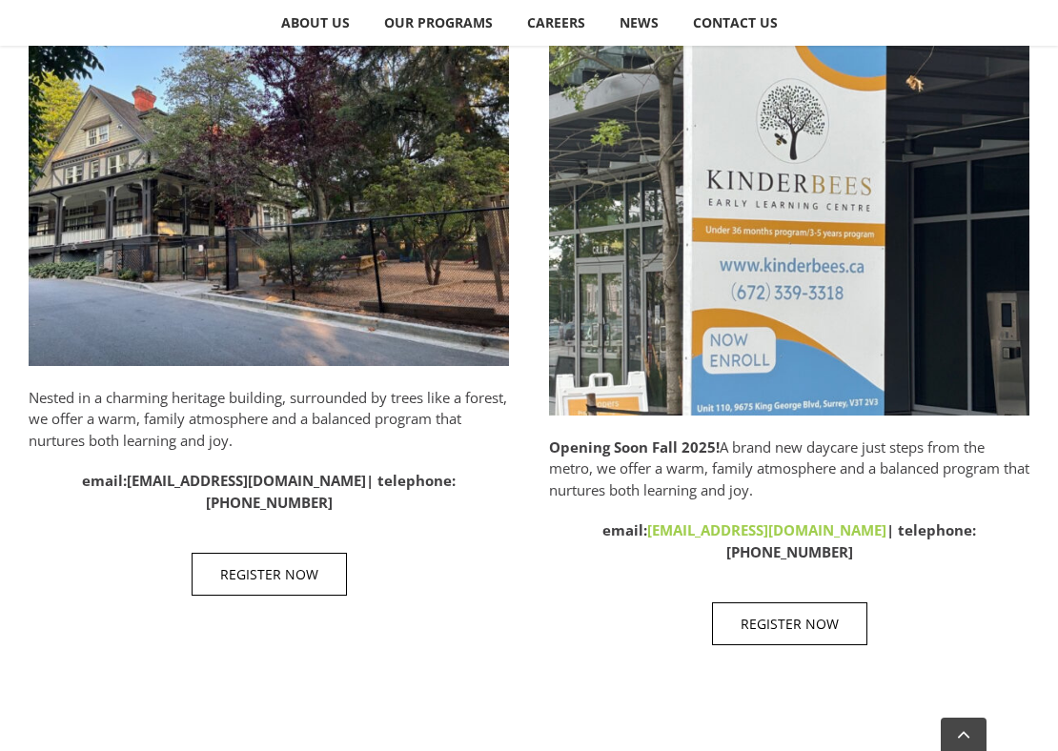
click at [647, 527] on link "[EMAIL_ADDRESS][DOMAIN_NAME]" at bounding box center [766, 529] width 239 height 19
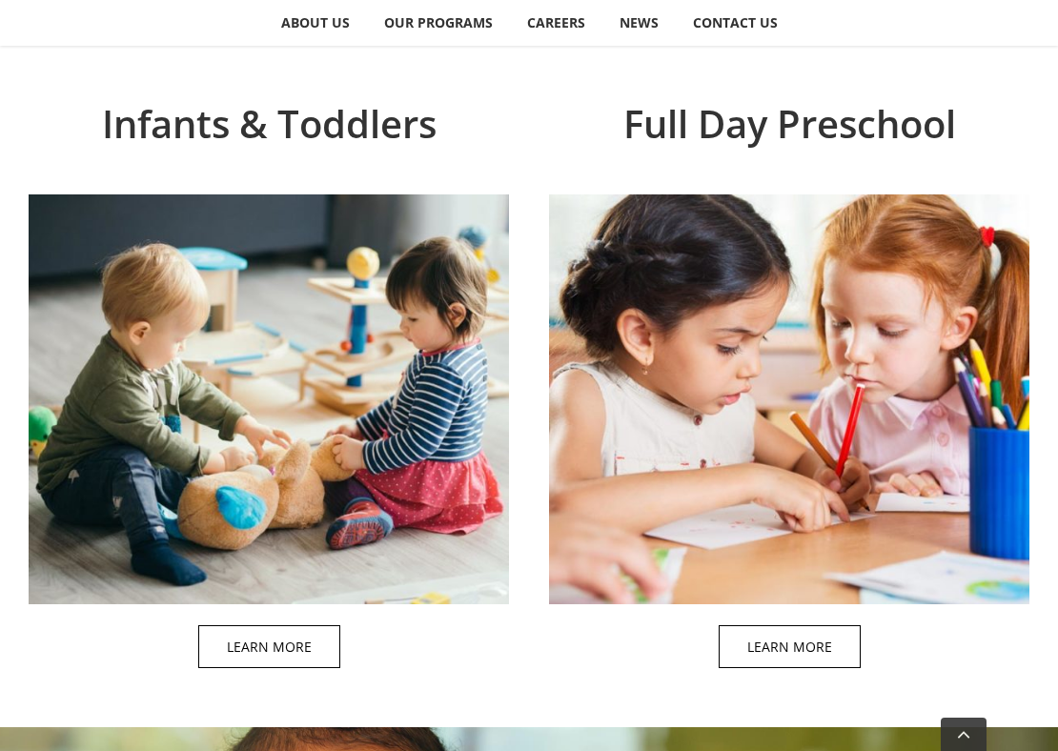
scroll to position [1233, 0]
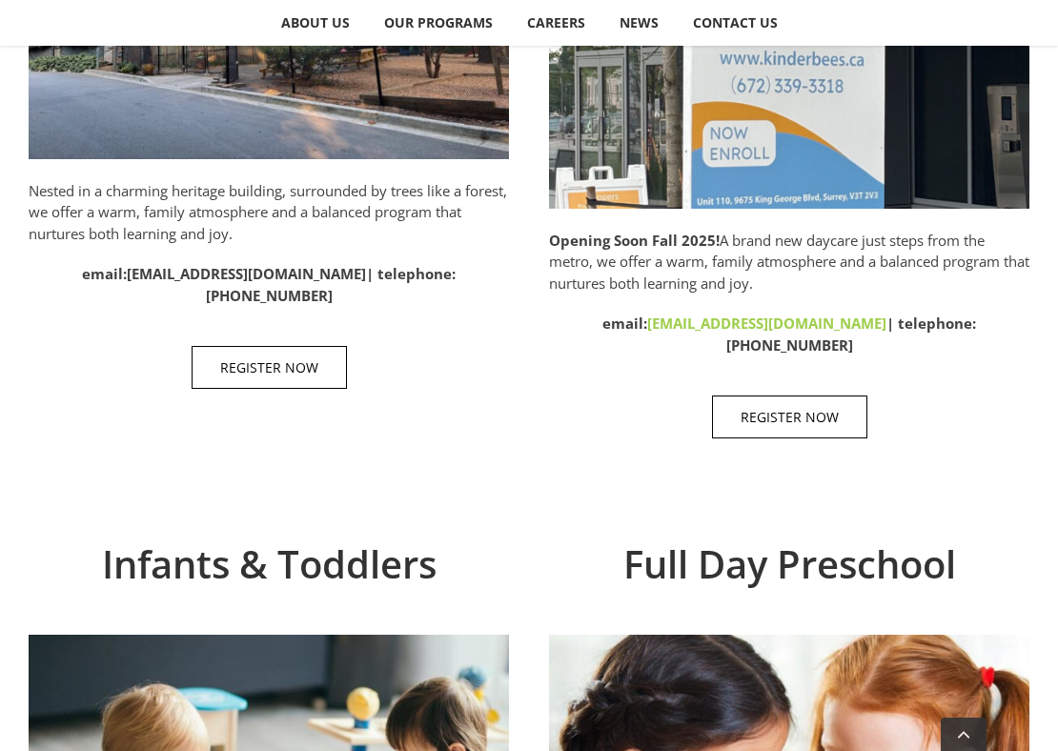
click at [661, 322] on link "[EMAIL_ADDRESS][DOMAIN_NAME]" at bounding box center [766, 323] width 239 height 19
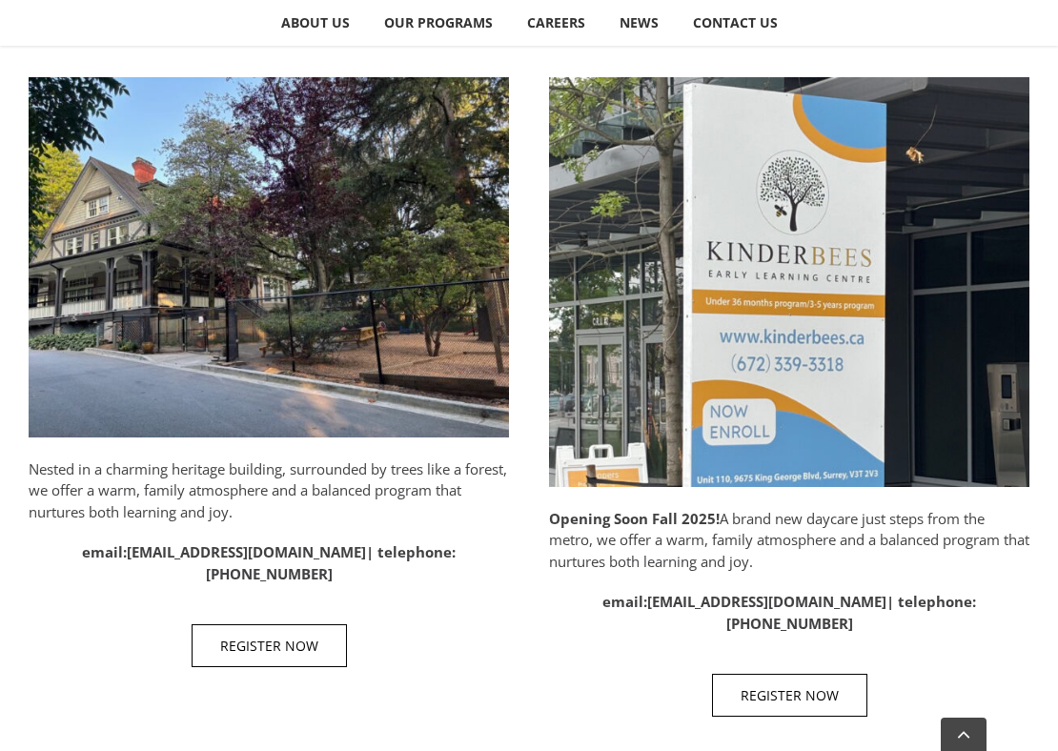
scroll to position [883, 0]
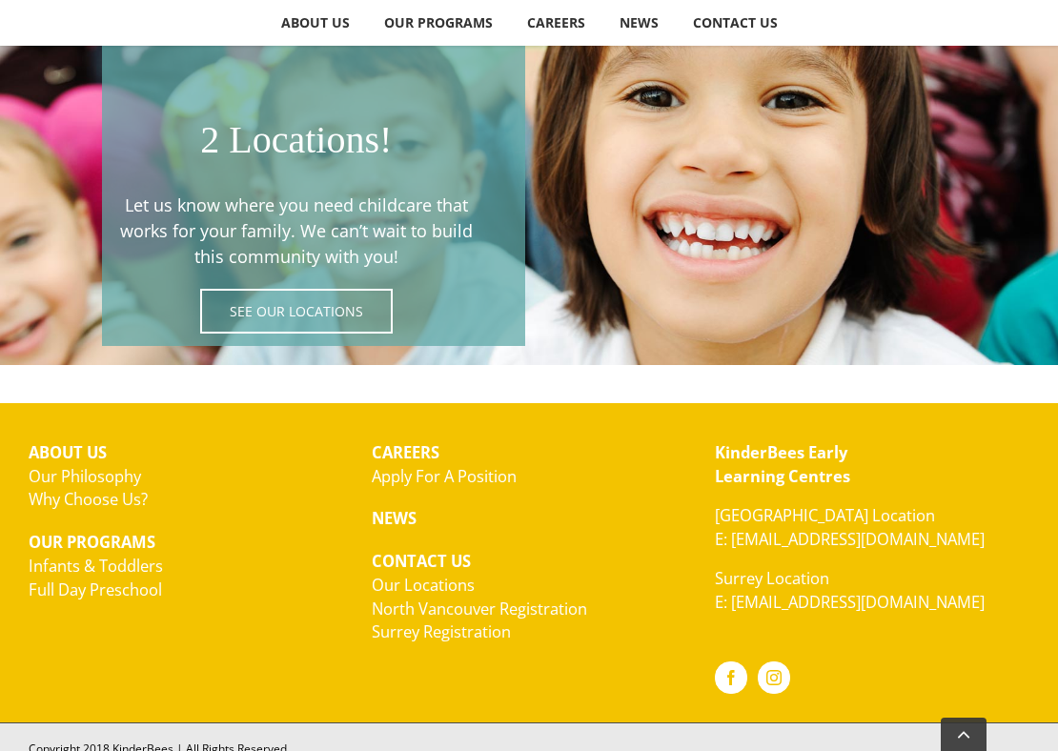
scroll to position [3226, 0]
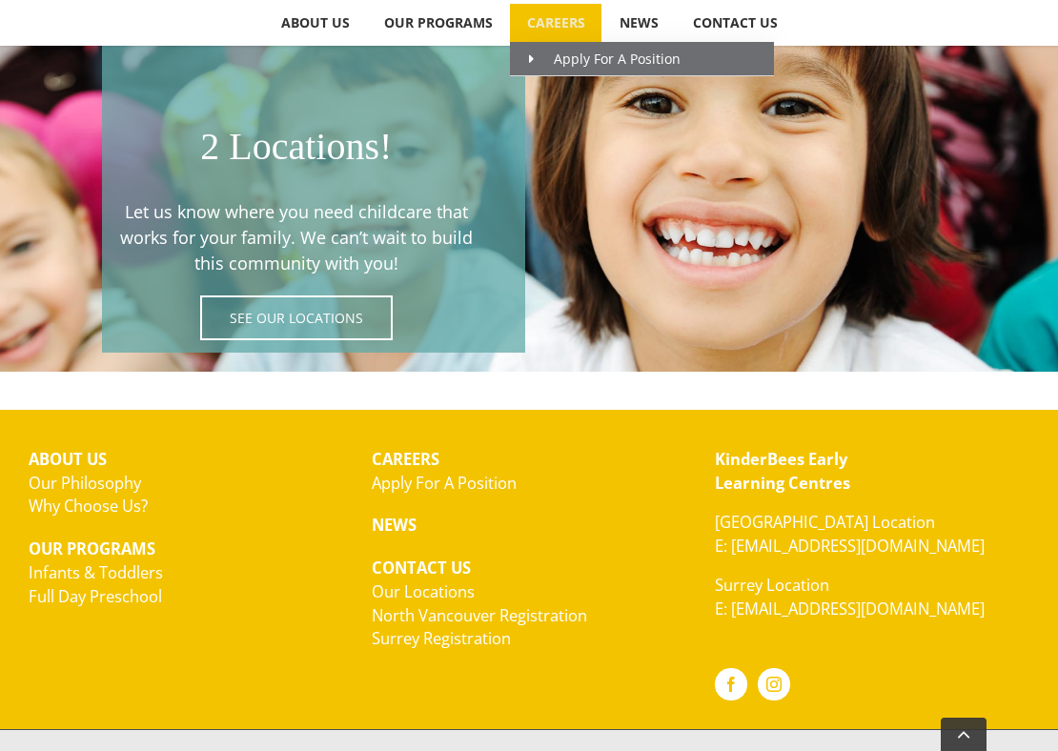
click at [547, 25] on span "CAREERS" at bounding box center [556, 22] width 58 height 13
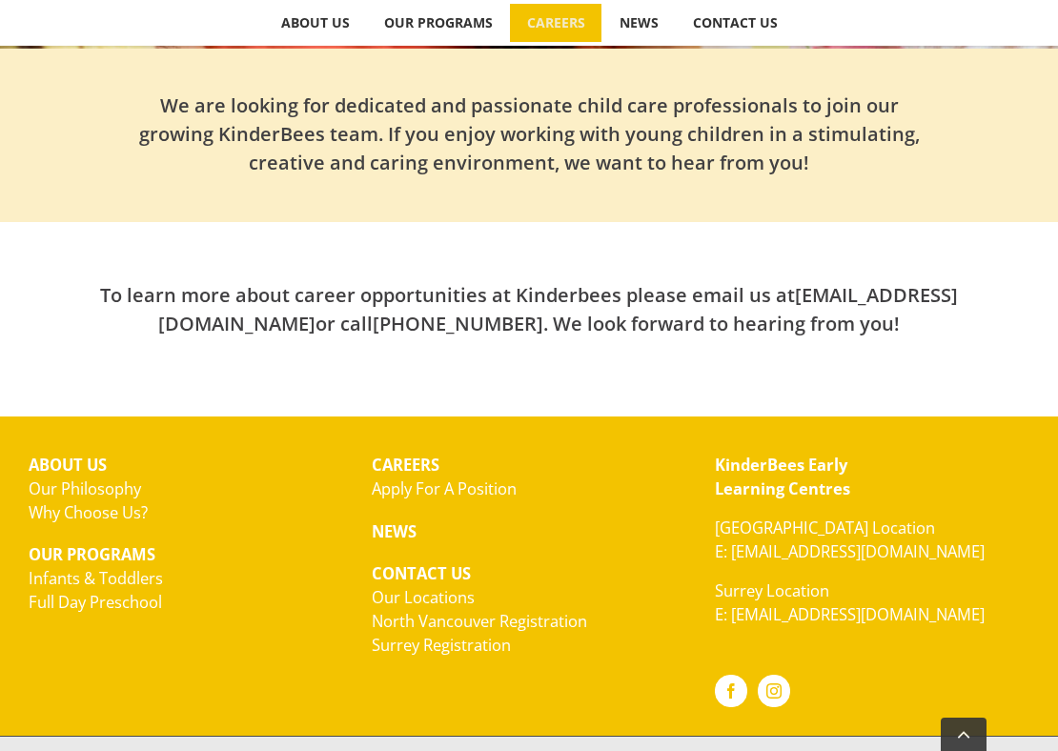
scroll to position [565, 0]
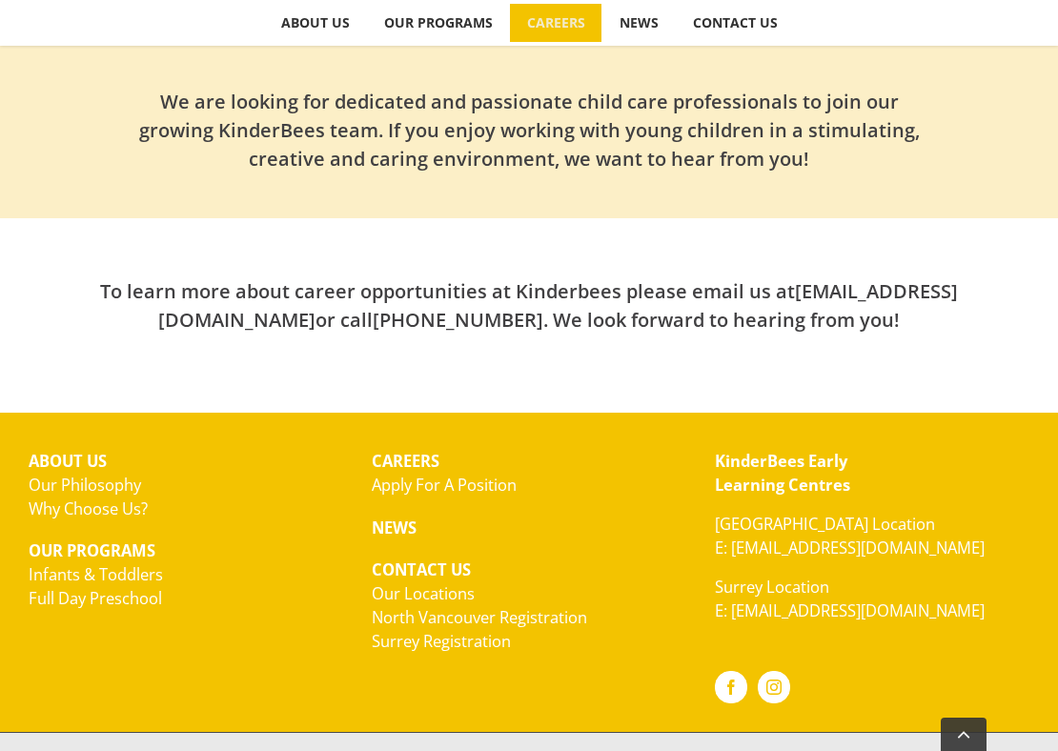
click at [450, 485] on link "Apply For A Position" at bounding box center [444, 485] width 145 height 22
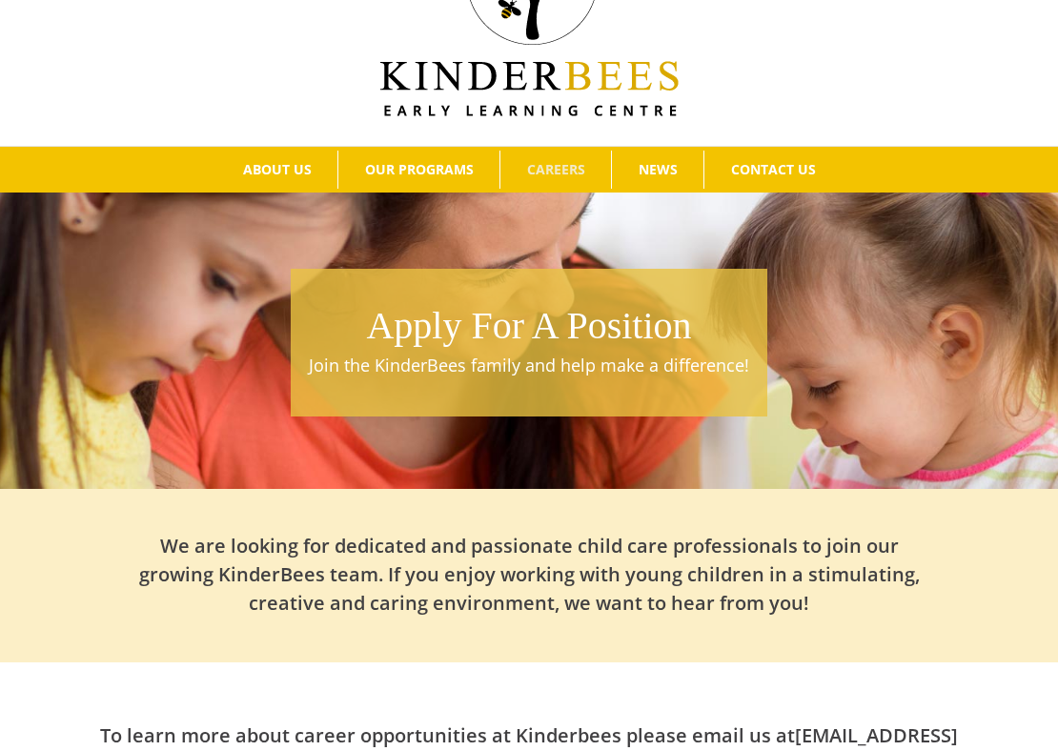
scroll to position [331, 0]
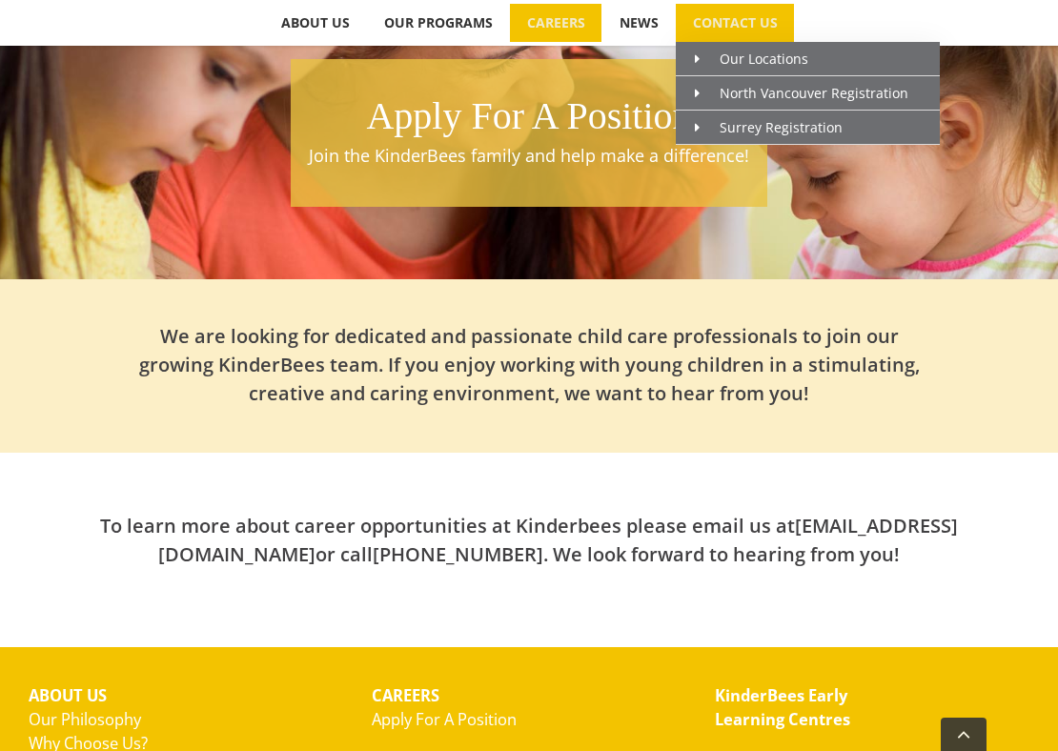
click at [729, 40] on link "CONTACT US" at bounding box center [735, 23] width 118 height 38
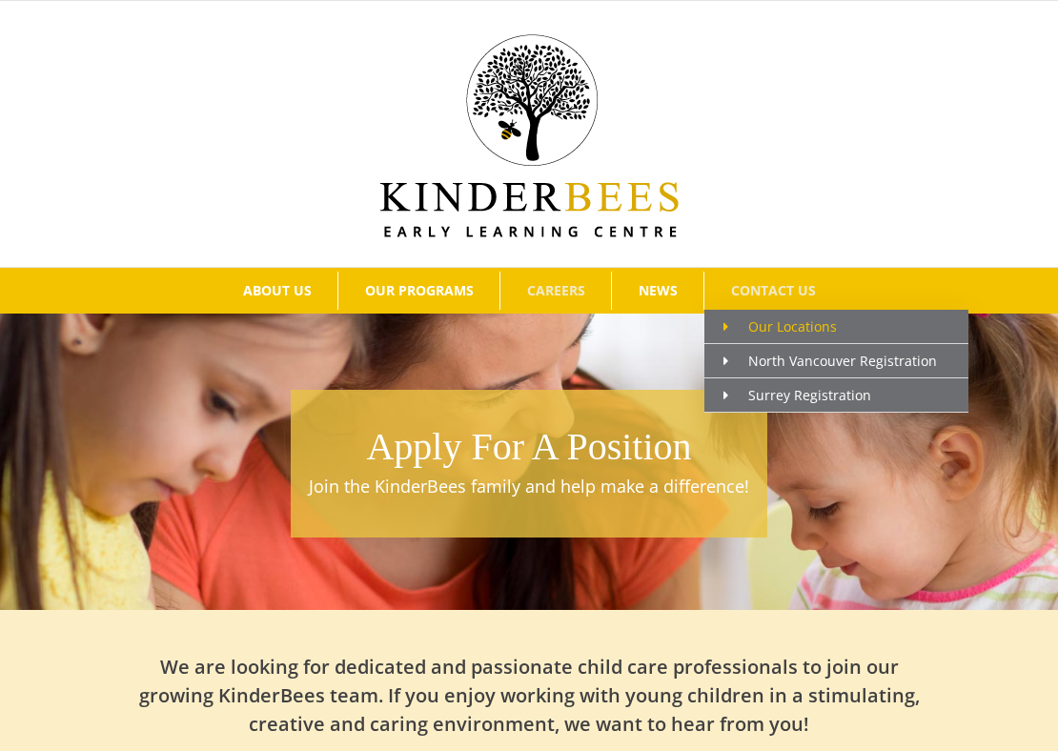
click at [749, 322] on span "Our Locations" at bounding box center [779, 326] width 113 height 18
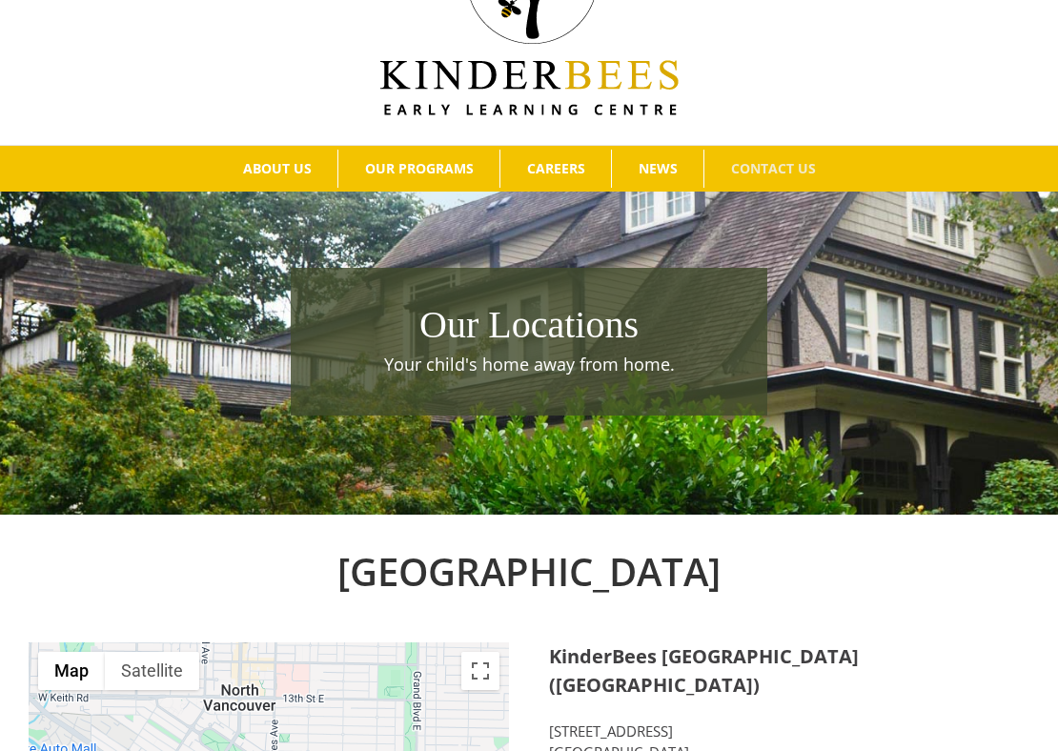
scroll to position [99, 0]
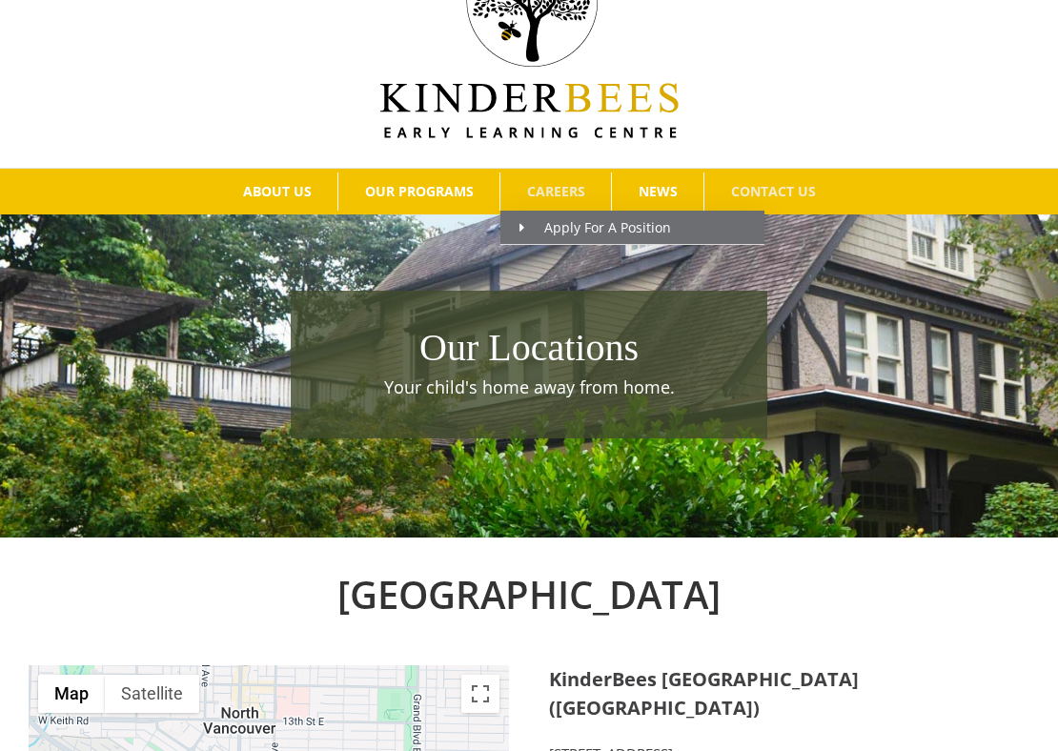
click at [536, 197] on span "CAREERS" at bounding box center [556, 191] width 58 height 13
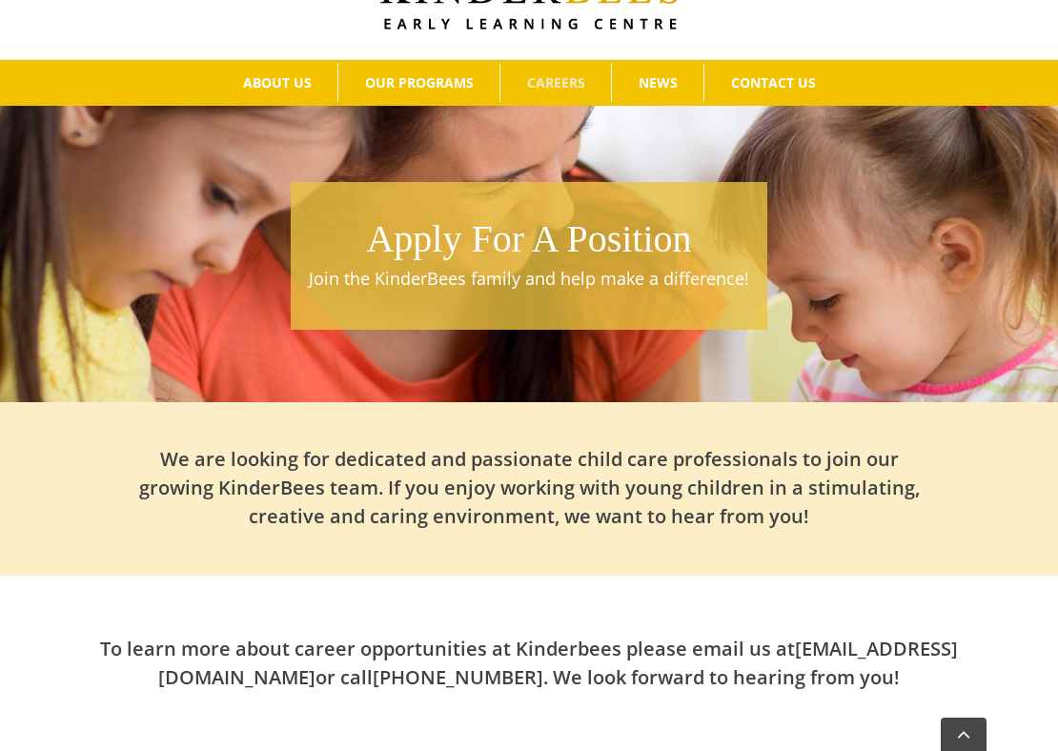
scroll to position [341, 0]
